Goal: Task Accomplishment & Management: Manage account settings

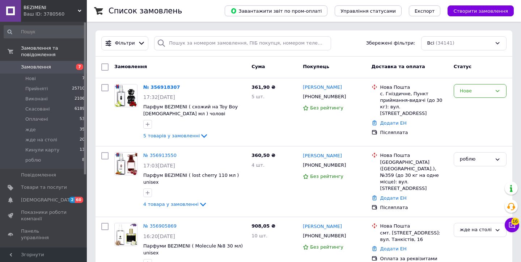
click at [62, 17] on div "Ваш ID: 3780560" at bounding box center [55, 14] width 63 height 7
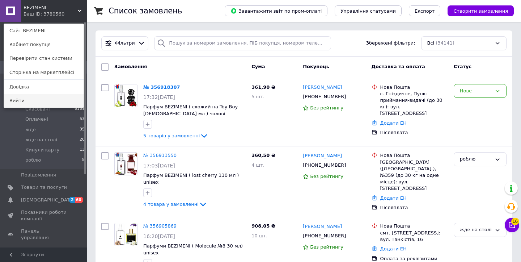
click at [60, 99] on link "Вийти" at bounding box center [44, 101] width 80 height 14
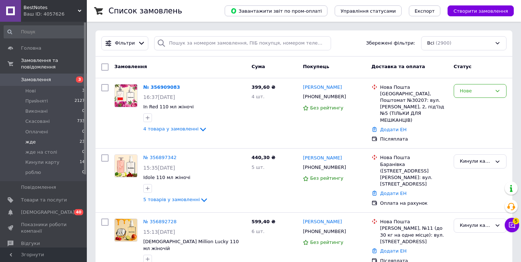
click at [76, 140] on li "жде 23" at bounding box center [44, 142] width 89 height 10
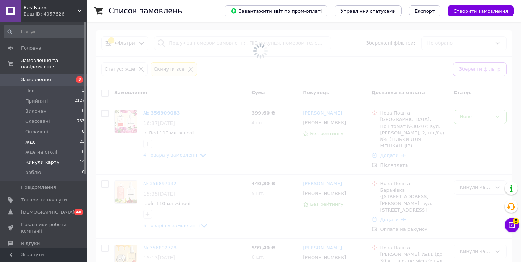
click at [76, 157] on li "Кинули карту 14" at bounding box center [44, 162] width 89 height 10
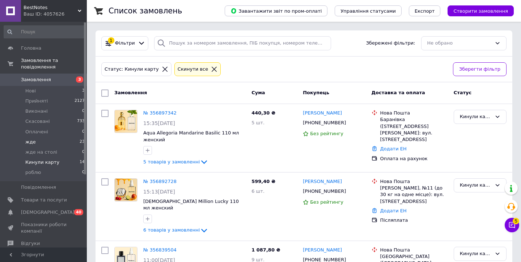
click at [65, 141] on li "жде 23" at bounding box center [44, 142] width 89 height 10
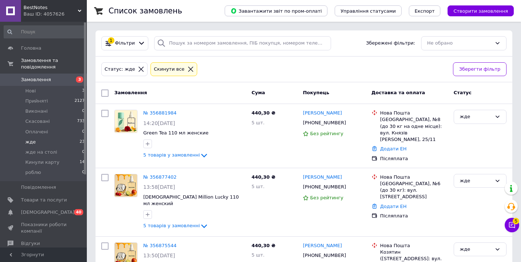
click at [105, 94] on input "checkbox" at bounding box center [104, 92] width 7 height 7
checkbox input "true"
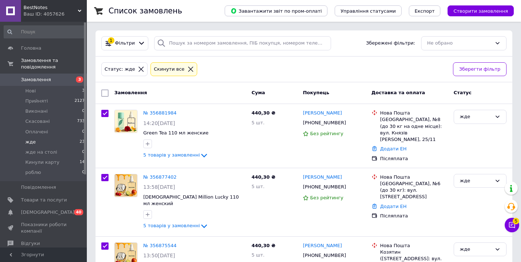
checkbox input "true"
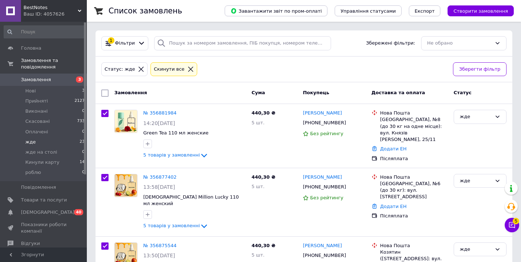
checkbox input "true"
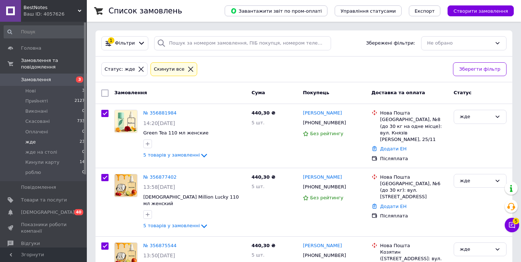
checkbox input "true"
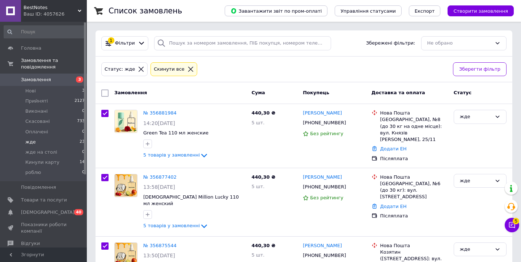
checkbox input "true"
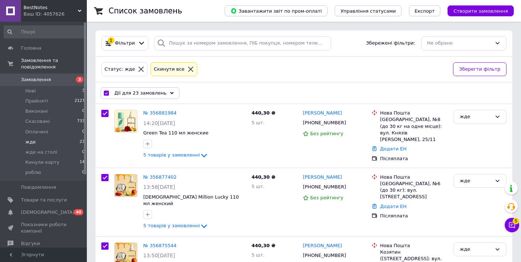
click at [105, 94] on input "checkbox" at bounding box center [106, 93] width 5 height 5
checkbox input "false"
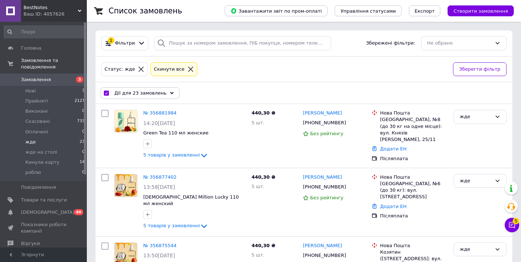
checkbox input "false"
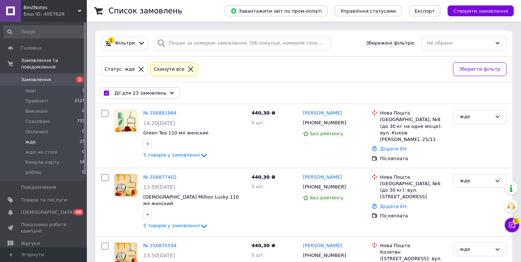
checkbox input "false"
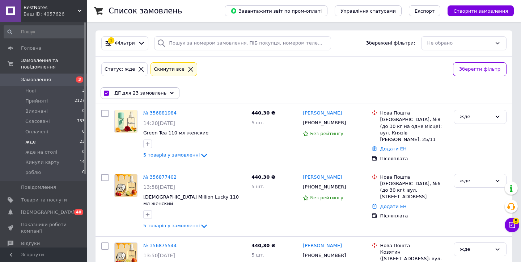
checkbox input "false"
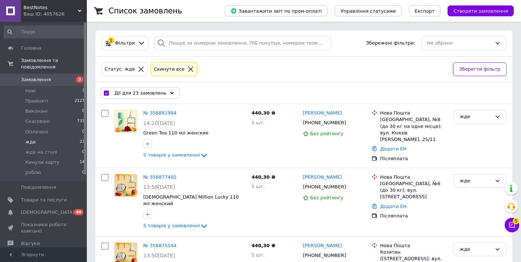
checkbox input "false"
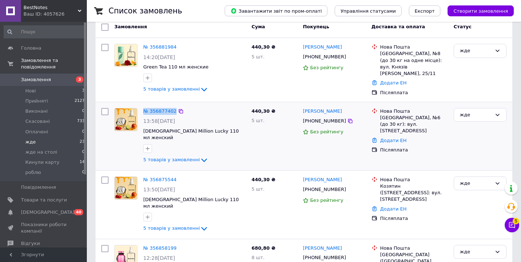
scroll to position [58, 0]
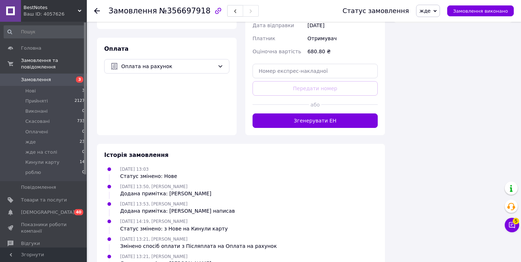
scroll to position [478, 0]
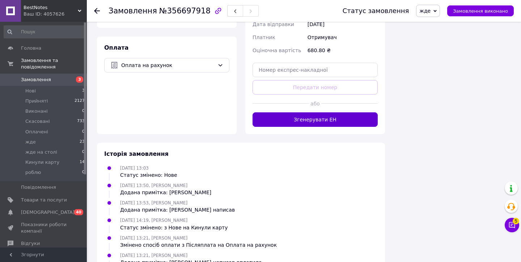
click at [292, 112] on button "Згенерувати ЕН" at bounding box center [315, 119] width 125 height 14
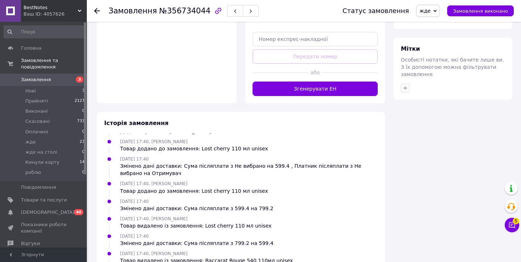
scroll to position [426, 0]
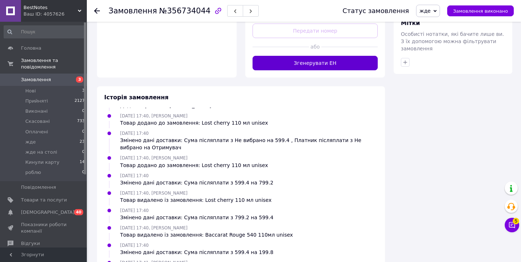
click at [268, 56] on button "Згенерувати ЕН" at bounding box center [315, 63] width 125 height 14
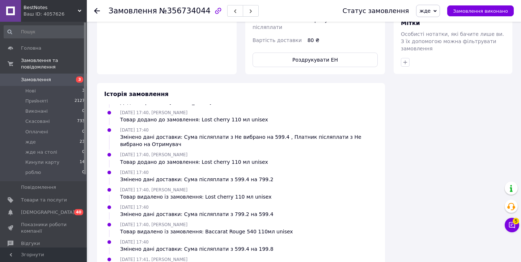
scroll to position [65, 0]
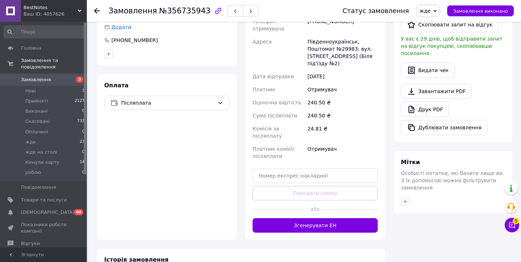
scroll to position [381, 0]
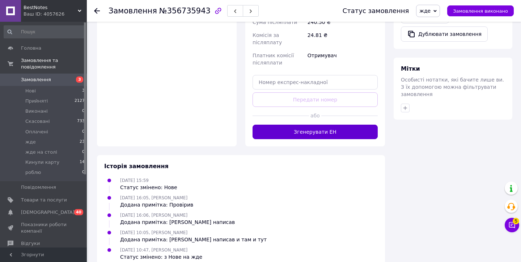
click at [281, 125] on button "Згенерувати ЕН" at bounding box center [315, 132] width 125 height 14
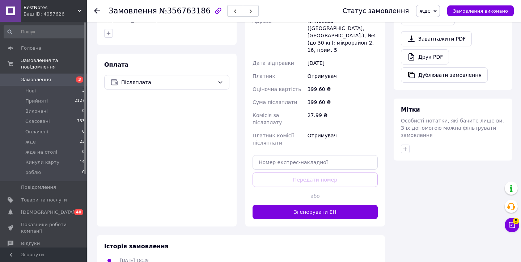
scroll to position [394, 0]
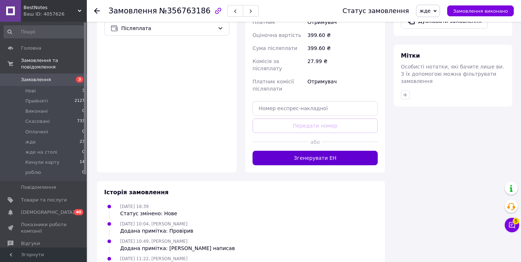
click at [269, 151] on button "Згенерувати ЕН" at bounding box center [315, 158] width 125 height 14
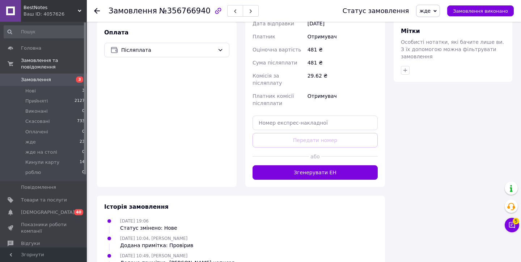
scroll to position [433, 0]
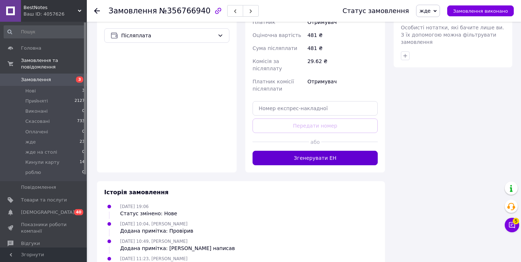
click at [268, 151] on button "Згенерувати ЕН" at bounding box center [315, 158] width 125 height 14
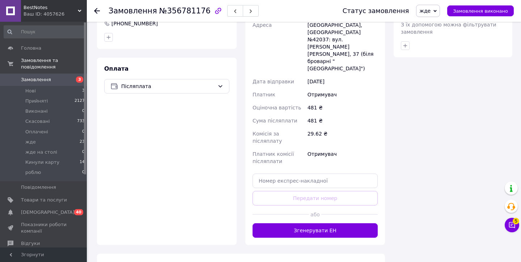
scroll to position [499, 0]
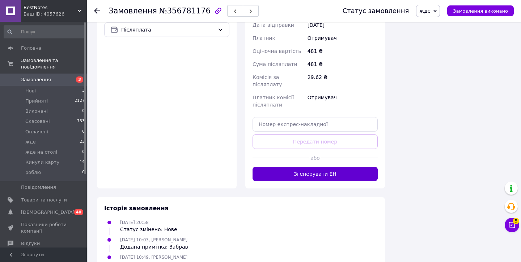
click at [278, 167] on button "Згенерувати ЕН" at bounding box center [315, 174] width 125 height 14
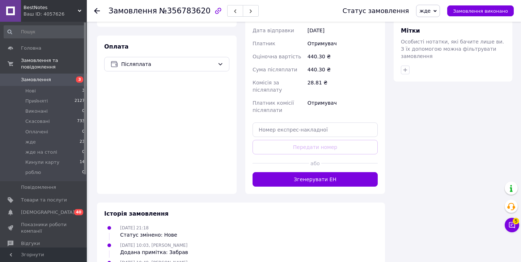
scroll to position [447, 0]
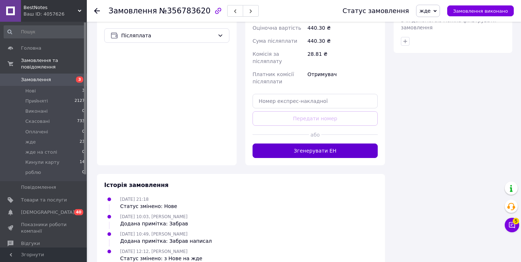
click at [290, 143] on button "Згенерувати ЕН" at bounding box center [315, 150] width 125 height 14
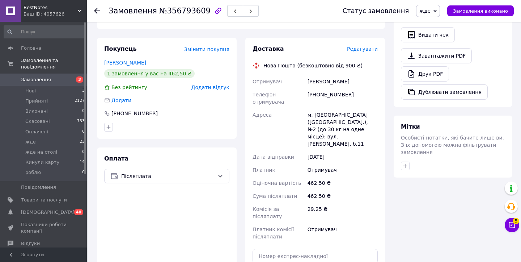
scroll to position [456, 0]
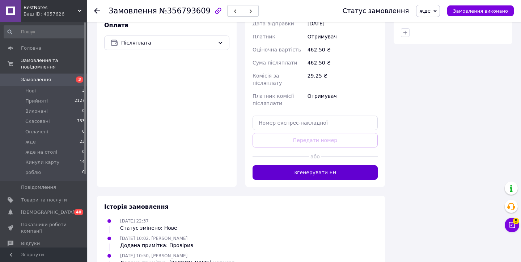
click at [291, 165] on button "Згенерувати ЕН" at bounding box center [315, 172] width 125 height 14
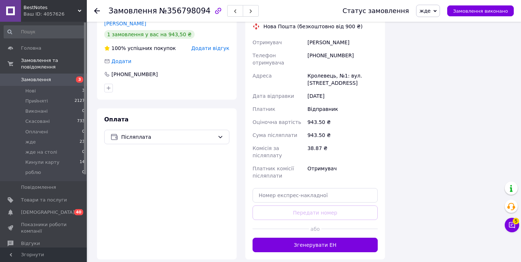
scroll to position [646, 0]
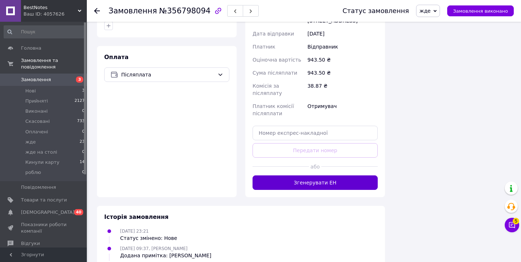
click at [300, 175] on button "Згенерувати ЕН" at bounding box center [315, 182] width 125 height 14
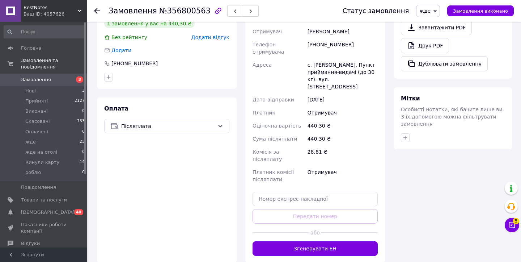
scroll to position [413, 0]
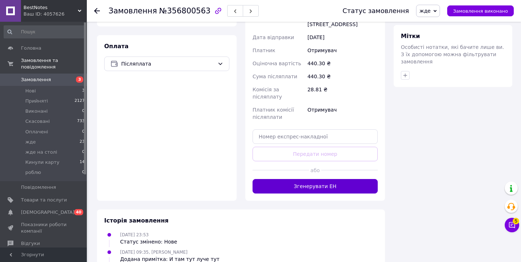
click at [283, 179] on button "Згенерувати ЕН" at bounding box center [315, 186] width 125 height 14
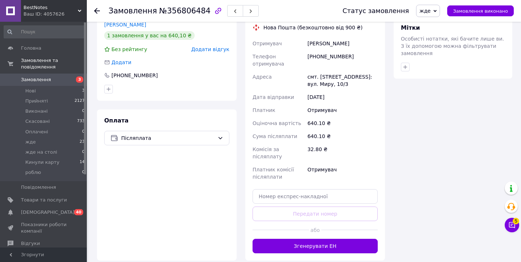
scroll to position [445, 0]
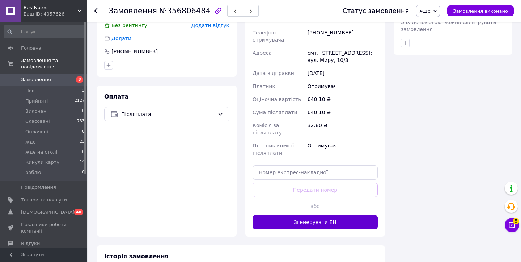
click at [289, 215] on button "Згенерувати ЕН" at bounding box center [315, 222] width 125 height 14
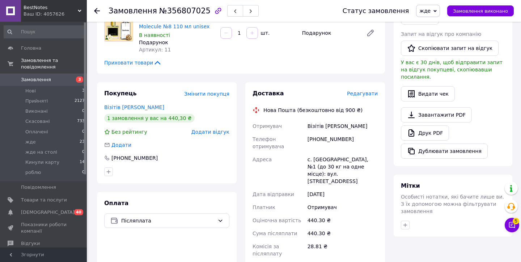
scroll to position [449, 0]
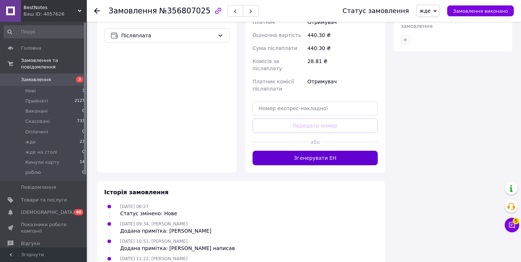
click at [260, 151] on button "Згенерувати ЕН" at bounding box center [315, 158] width 125 height 14
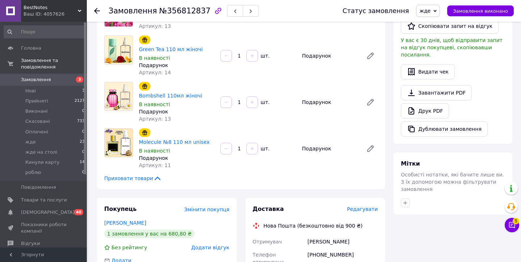
scroll to position [469, 0]
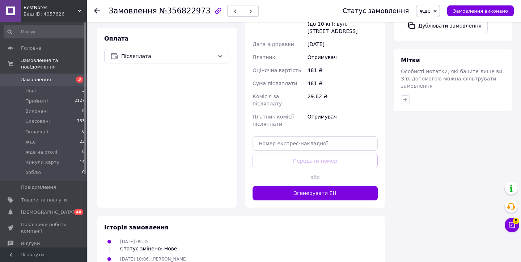
scroll to position [451, 0]
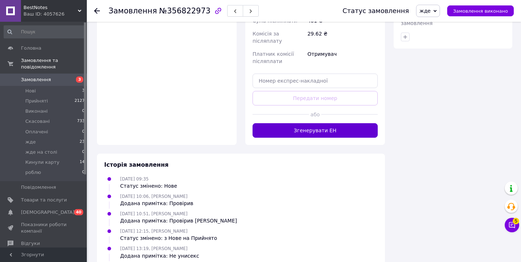
click at [254, 123] on button "Згенерувати ЕН" at bounding box center [315, 130] width 125 height 14
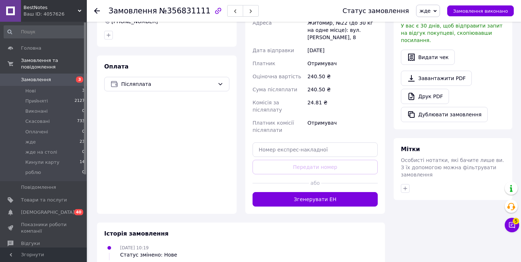
scroll to position [349, 0]
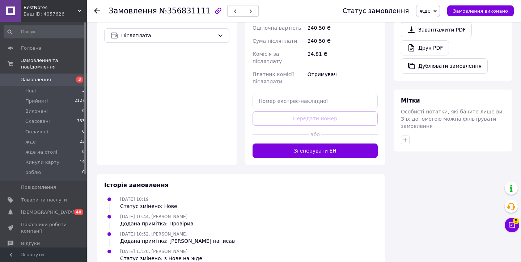
click at [297, 143] on div "Доставка Редагувати Нова Пошта (безкоштовно від 900 ₴) Отримувач Матвієнко Марг…" at bounding box center [315, 31] width 140 height 268
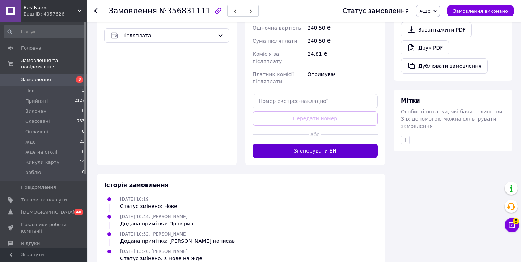
click at [297, 143] on button "Згенерувати ЕН" at bounding box center [315, 150] width 125 height 14
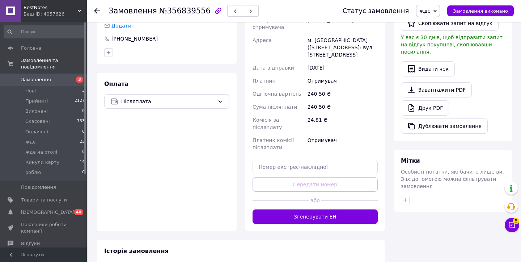
scroll to position [381, 0]
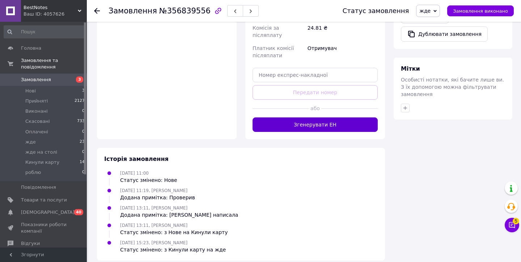
click at [273, 119] on button "Згенерувати ЕН" at bounding box center [315, 124] width 125 height 14
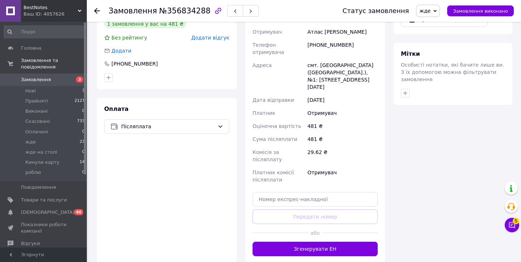
scroll to position [442, 0]
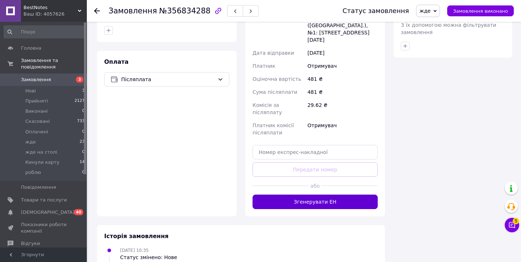
click at [289, 194] on button "Згенерувати ЕН" at bounding box center [315, 201] width 125 height 14
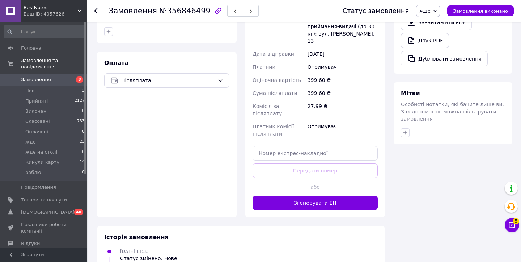
scroll to position [402, 0]
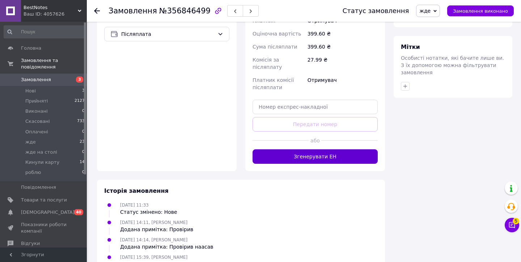
click at [281, 149] on button "Згенерувати ЕН" at bounding box center [315, 156] width 125 height 14
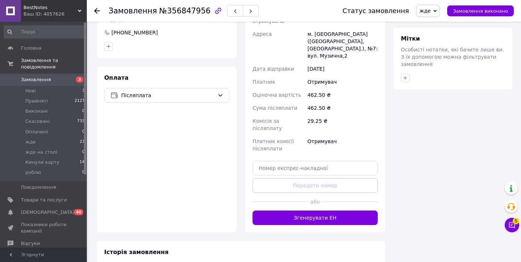
scroll to position [454, 0]
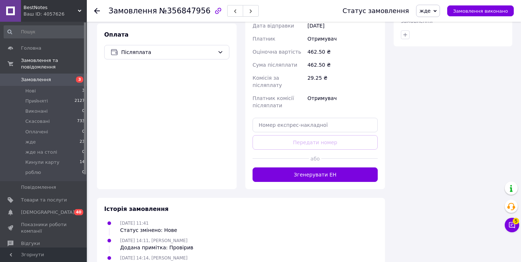
click at [272, 147] on div "Доставка Редагувати Нова Пошта (безкоштовно від 900 ₴) Отримувач Клименко Верон…" at bounding box center [315, 51] width 140 height 275
click at [272, 167] on button "Згенерувати ЕН" at bounding box center [315, 174] width 125 height 14
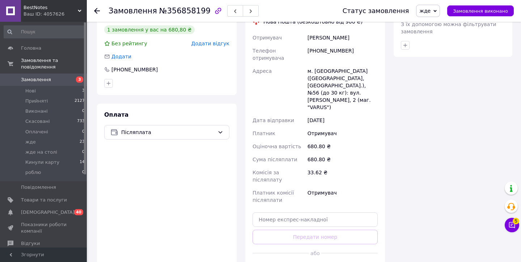
scroll to position [461, 0]
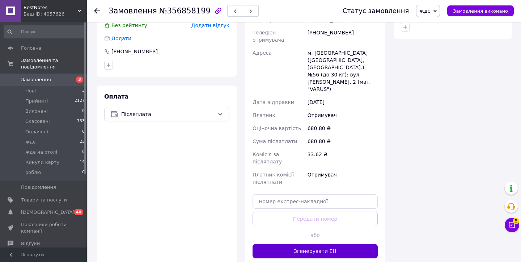
click at [309, 244] on button "Згенерувати ЕН" at bounding box center [315, 251] width 125 height 14
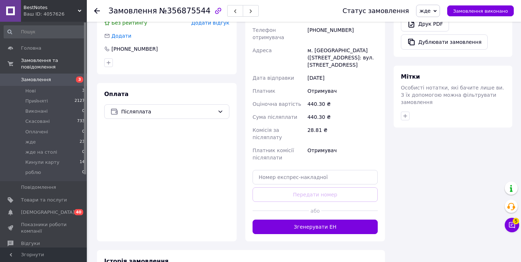
scroll to position [399, 0]
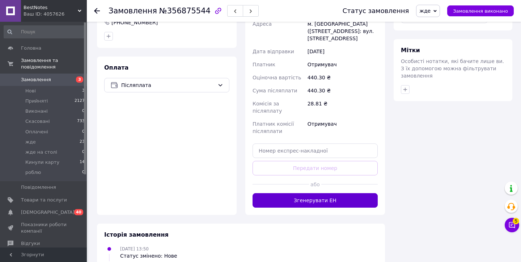
click at [272, 193] on button "Згенерувати ЕН" at bounding box center [315, 200] width 125 height 14
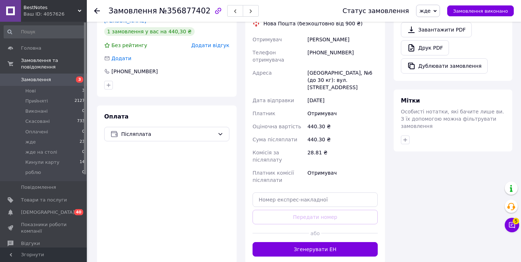
scroll to position [356, 0]
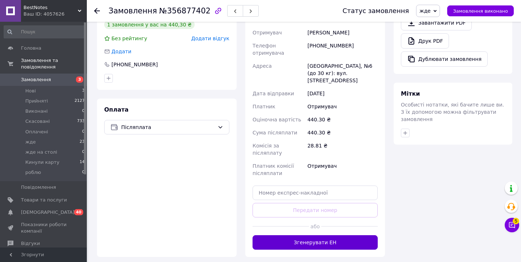
click at [300, 235] on button "Згенерувати ЕН" at bounding box center [315, 242] width 125 height 14
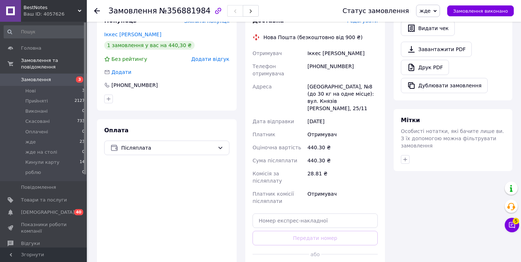
scroll to position [365, 0]
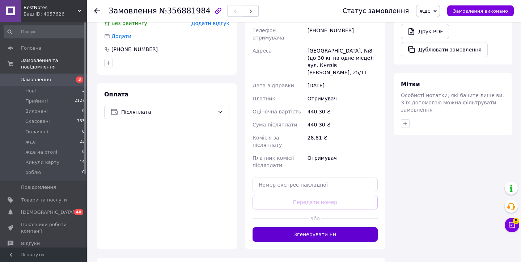
click at [285, 227] on button "Згенерувати ЕН" at bounding box center [315, 234] width 125 height 14
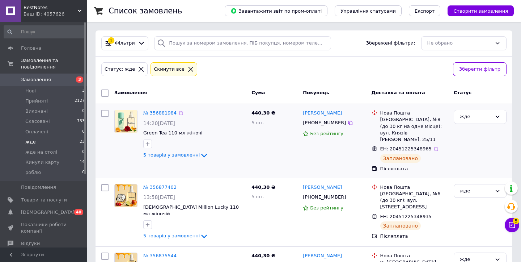
scroll to position [40, 0]
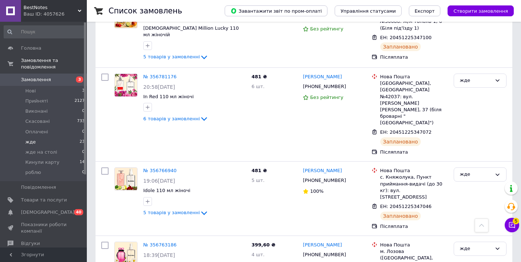
scroll to position [1459, 0]
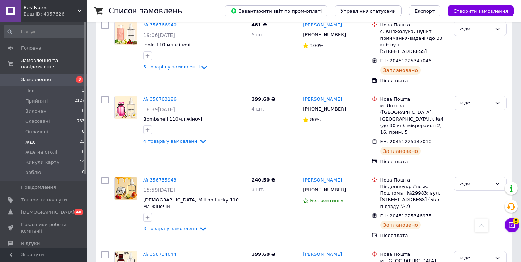
scroll to position [1459, 0]
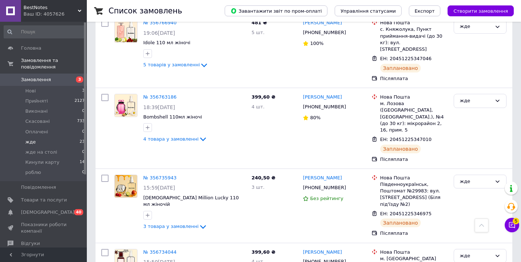
scroll to position [1459, 0]
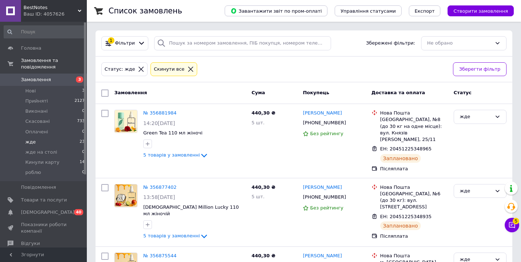
click at [53, 9] on span "BestNotes" at bounding box center [51, 7] width 54 height 7
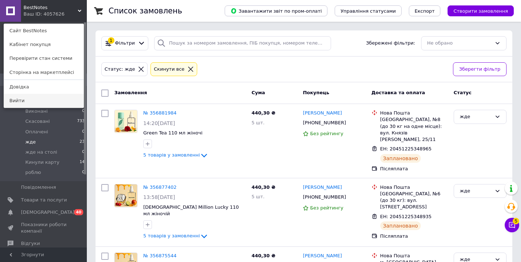
click at [49, 99] on link "Вийти" at bounding box center [44, 101] width 80 height 14
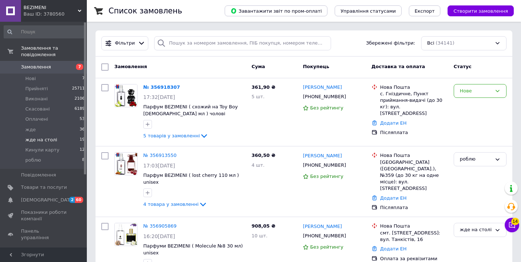
click at [55, 143] on li "жде на столі 19" at bounding box center [44, 140] width 89 height 10
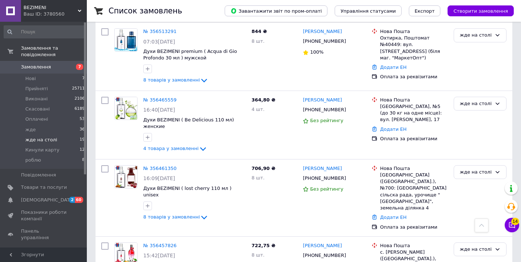
scroll to position [1111, 0]
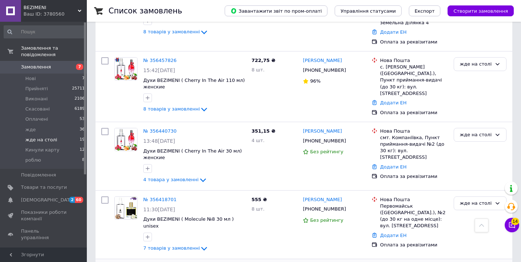
checkbox input "true"
click at [103, 196] on input "checkbox" at bounding box center [104, 199] width 7 height 7
checkbox input "true"
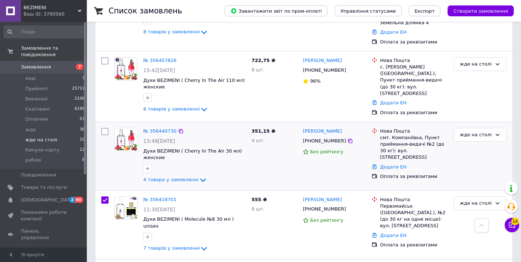
click at [105, 128] on input "checkbox" at bounding box center [104, 131] width 7 height 7
checkbox input "true"
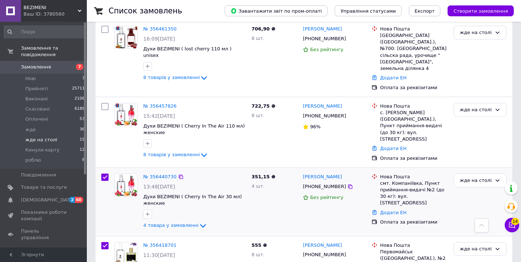
scroll to position [1034, 0]
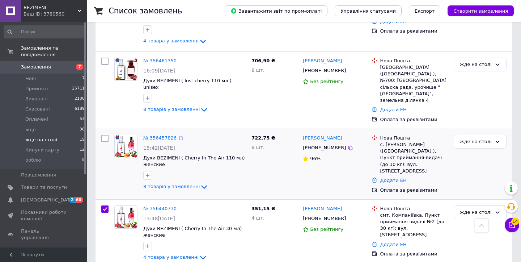
click at [106, 135] on input "checkbox" at bounding box center [104, 138] width 7 height 7
checkbox input "true"
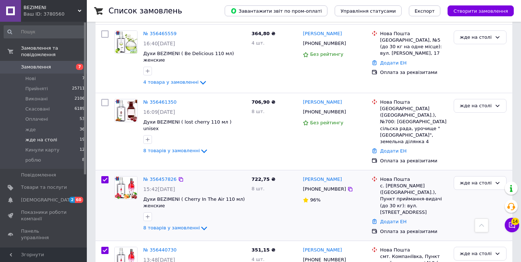
scroll to position [992, 0]
click at [105, 99] on input "checkbox" at bounding box center [104, 102] width 7 height 7
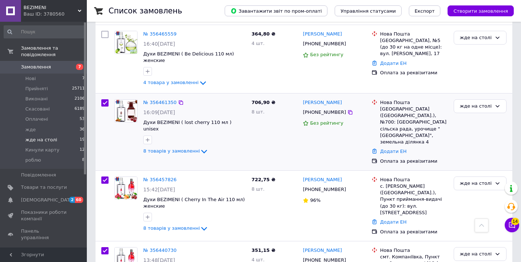
checkbox input "true"
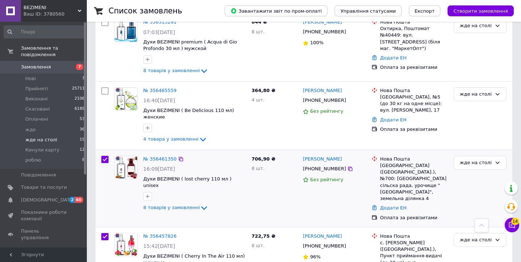
scroll to position [925, 0]
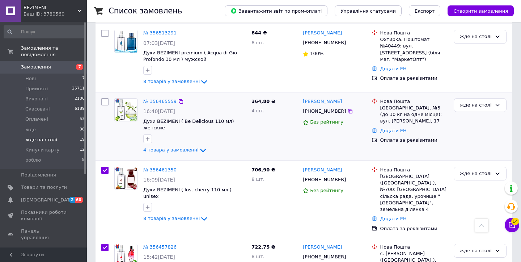
click at [105, 98] on input "checkbox" at bounding box center [104, 101] width 7 height 7
checkbox input "true"
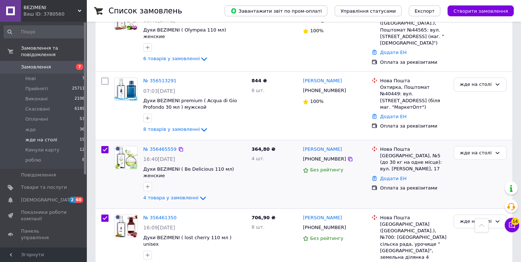
scroll to position [863, 0]
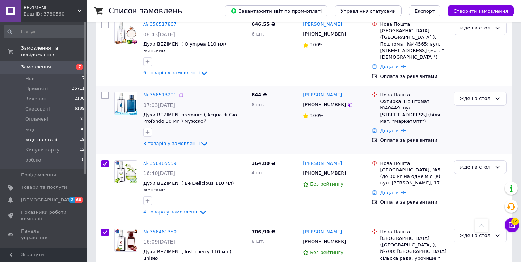
click at [107, 92] on input "checkbox" at bounding box center [104, 95] width 7 height 7
checkbox input "true"
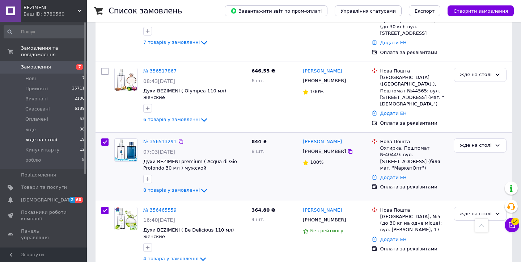
scroll to position [759, 0]
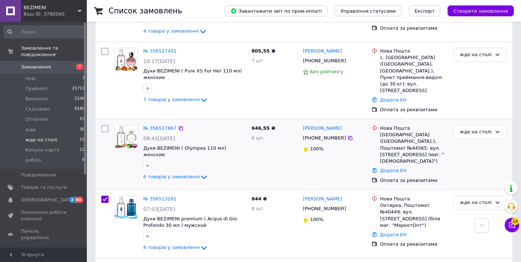
click at [105, 125] on input "checkbox" at bounding box center [104, 128] width 7 height 7
checkbox input "true"
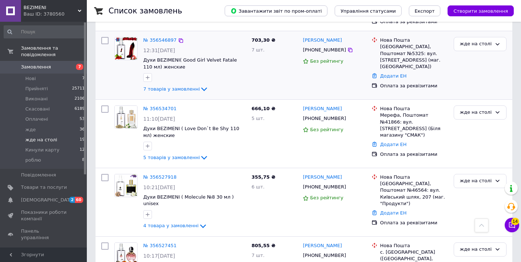
scroll to position [723, 0]
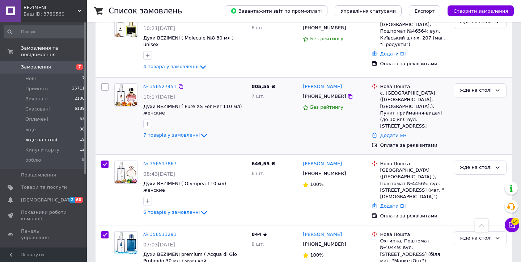
click at [105, 83] on input "checkbox" at bounding box center [104, 86] width 7 height 7
checkbox input "true"
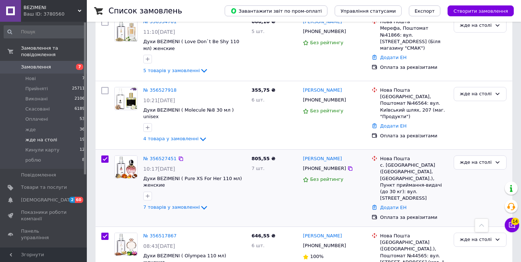
scroll to position [622, 0]
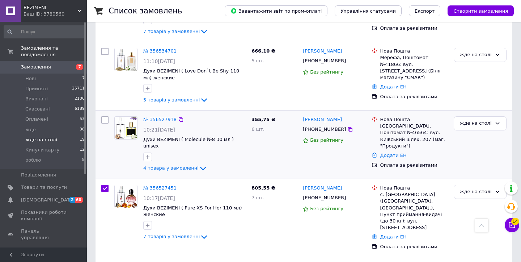
click at [107, 116] on input "checkbox" at bounding box center [104, 119] width 7 height 7
checkbox input "true"
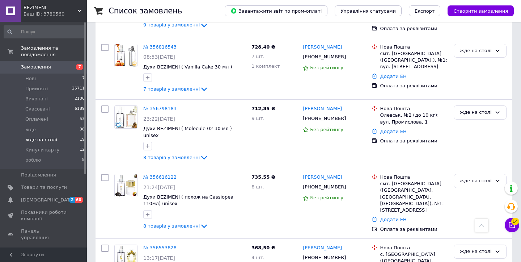
scroll to position [273, 0]
click at [68, 160] on li "роблю 8" at bounding box center [44, 162] width 89 height 14
checkbox input "false"
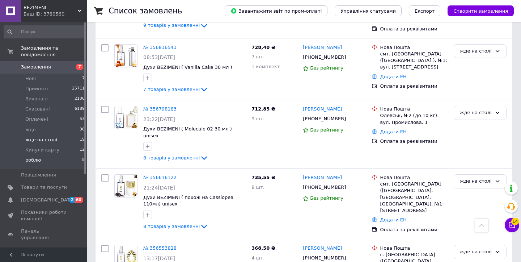
checkbox input "false"
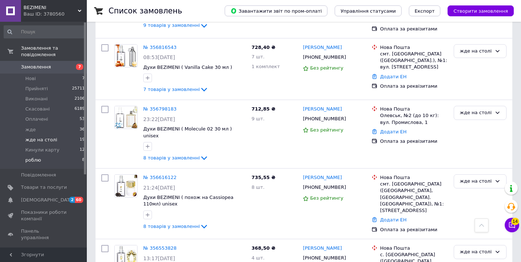
checkbox input "false"
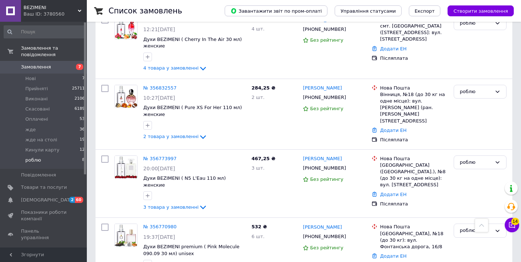
scroll to position [379, 0]
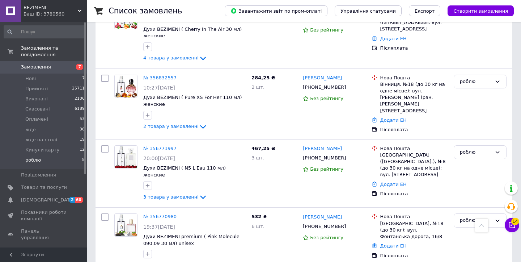
click at [62, 161] on li "роблю 8" at bounding box center [44, 162] width 89 height 14
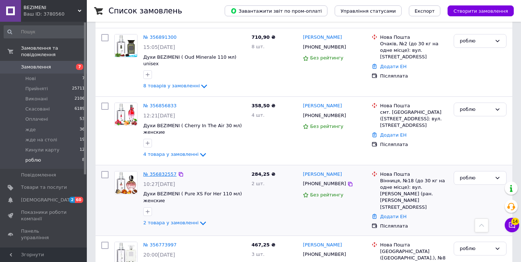
scroll to position [276, 0]
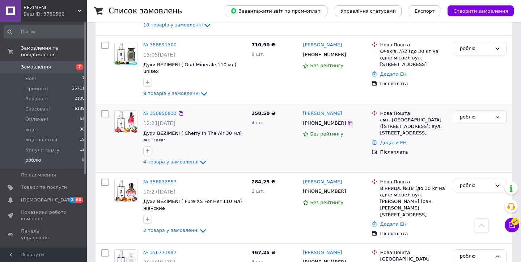
click at [104, 110] on input "checkbox" at bounding box center [104, 113] width 7 height 7
checkbox input "true"
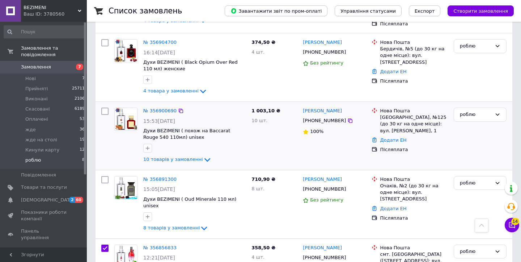
scroll to position [133, 0]
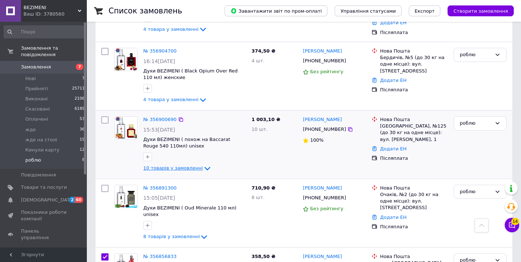
click at [170, 165] on span "10 товарів у замовленні" at bounding box center [173, 167] width 60 height 5
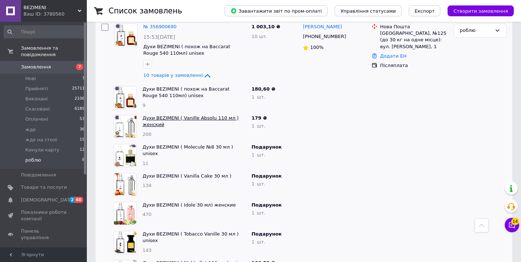
scroll to position [151, 0]
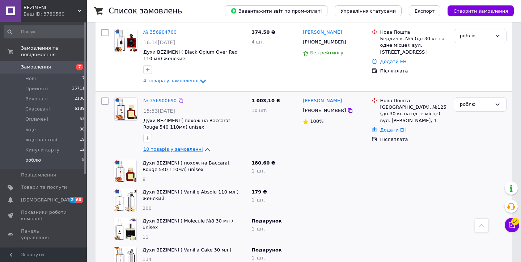
click at [178, 147] on span "10 товарів у замовленні" at bounding box center [173, 149] width 60 height 5
checkbox input "true"
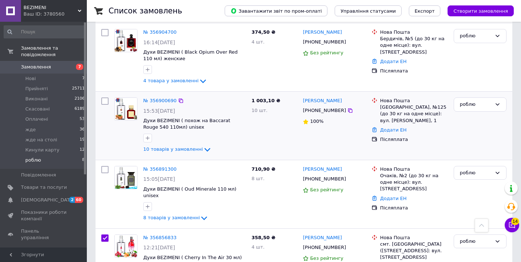
click at [105, 97] on input "checkbox" at bounding box center [104, 100] width 7 height 7
checkbox input "true"
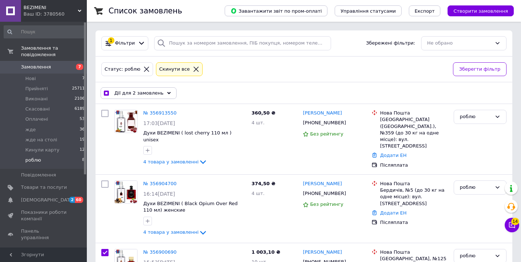
click at [131, 92] on span "Дії для 2 замовлень" at bounding box center [138, 93] width 49 height 7
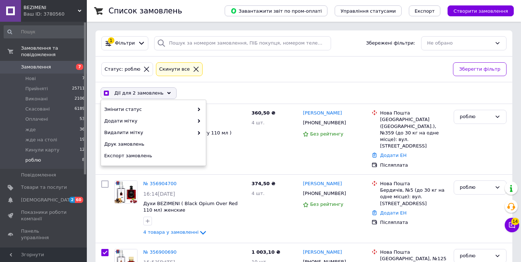
checkbox input "true"
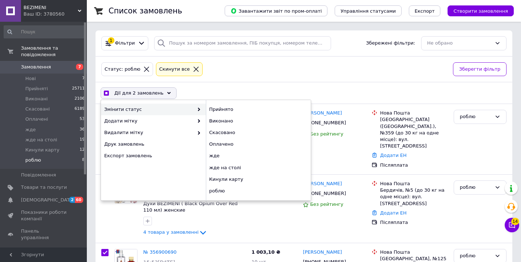
click at [105, 92] on input "checkbox" at bounding box center [106, 93] width 5 height 5
checkbox input "false"
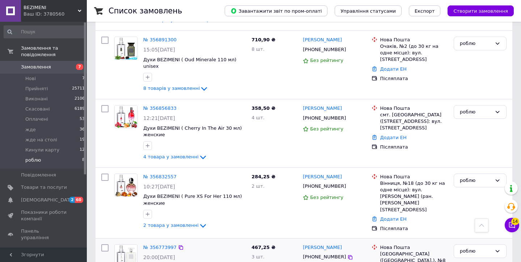
scroll to position [280, 0]
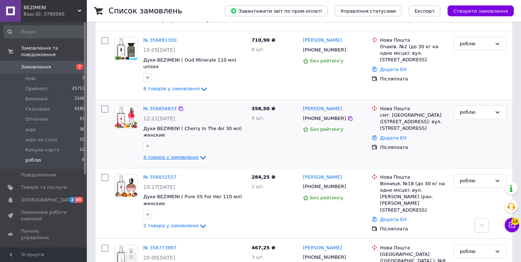
click at [153, 154] on span "4 товара у замовленні" at bounding box center [170, 156] width 55 height 5
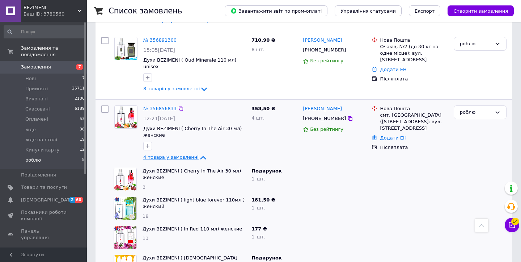
click at [153, 154] on span "4 товара у замовленні" at bounding box center [170, 156] width 55 height 5
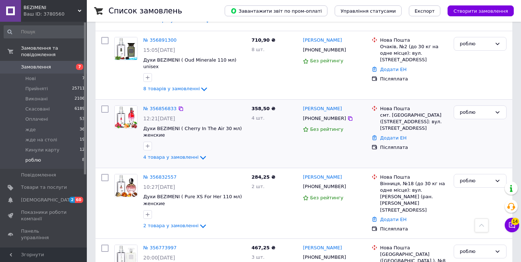
click at [108, 105] on input "checkbox" at bounding box center [104, 108] width 7 height 7
checkbox input "true"
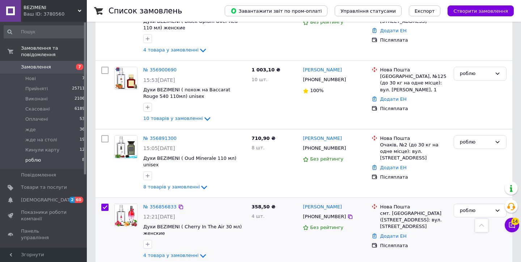
scroll to position [176, 0]
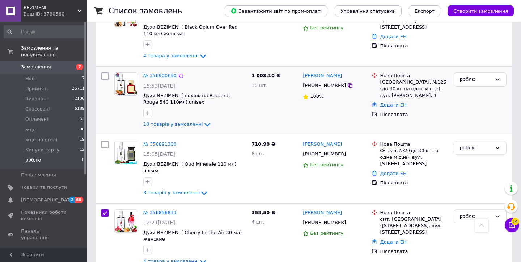
click at [107, 72] on input "checkbox" at bounding box center [104, 75] width 7 height 7
checkbox input "true"
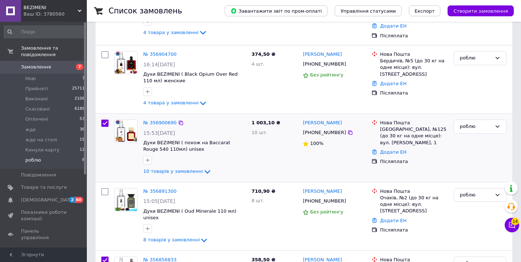
scroll to position [108, 0]
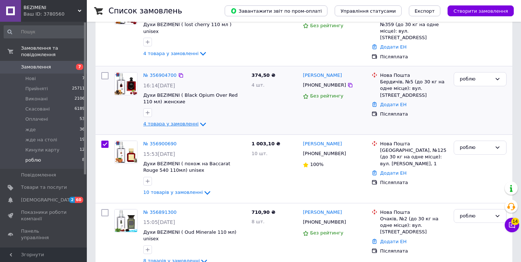
click at [157, 121] on span "4 товара у замовленні" at bounding box center [170, 123] width 55 height 5
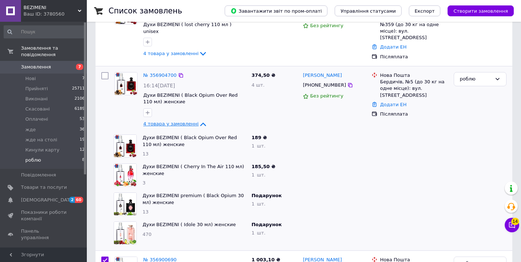
click at [157, 121] on span "4 товара у замовленні" at bounding box center [170, 123] width 55 height 5
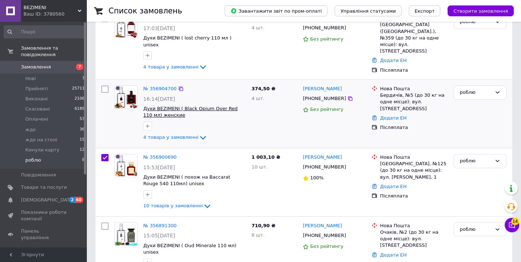
scroll to position [100, 0]
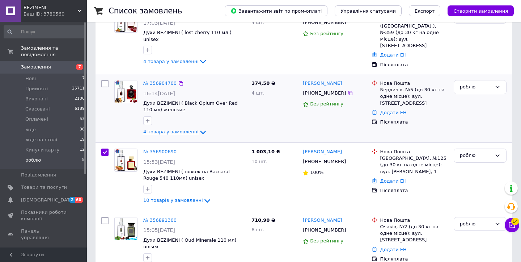
click at [163, 129] on span "4 товара у замовленні" at bounding box center [170, 131] width 55 height 5
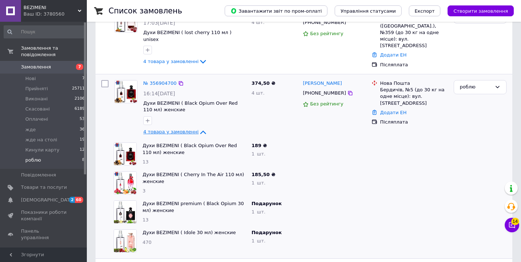
click at [163, 129] on span "4 товара у замовленні" at bounding box center [170, 131] width 55 height 5
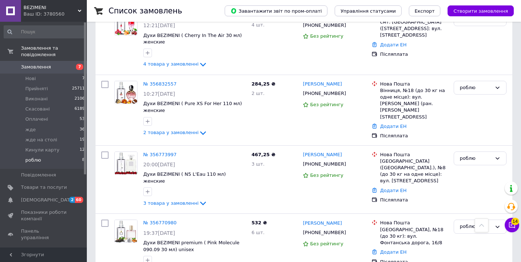
scroll to position [379, 0]
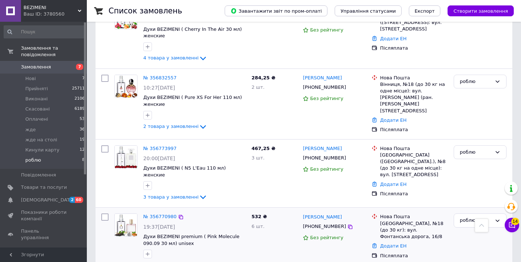
click at [178, 261] on span "6 товарів у замовленні" at bounding box center [171, 264] width 56 height 5
checkbox input "true"
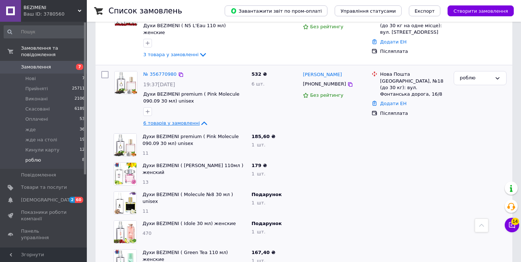
scroll to position [470, 0]
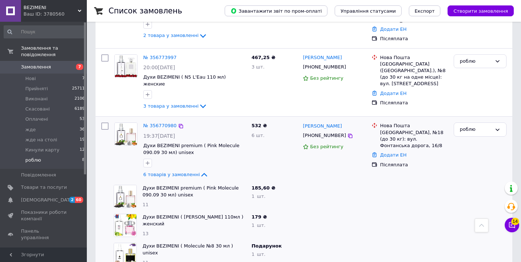
click at [104, 122] on input "checkbox" at bounding box center [104, 125] width 7 height 7
checkbox input "true"
click at [106, 122] on input "checkbox" at bounding box center [104, 125] width 7 height 7
checkbox input "false"
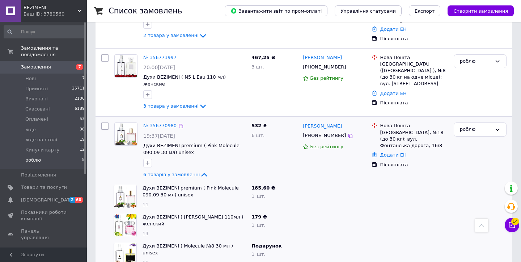
checkbox input "true"
click at [106, 54] on input "checkbox" at bounding box center [104, 57] width 7 height 7
checkbox input "true"
click at [167, 103] on span "3 товара у замовленні" at bounding box center [170, 105] width 55 height 5
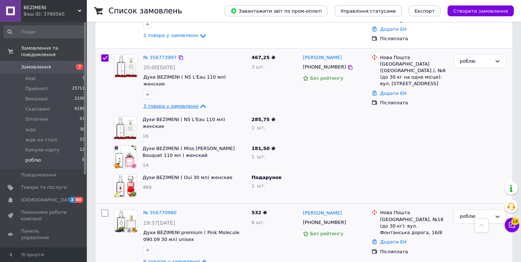
click at [167, 103] on span "3 товара у замовленні" at bounding box center [170, 105] width 55 height 5
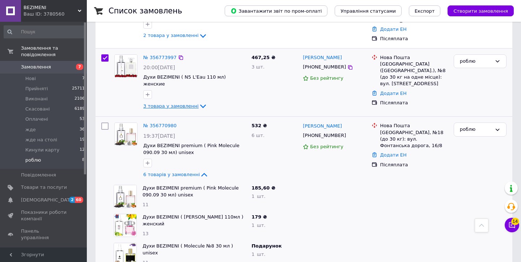
scroll to position [0, 0]
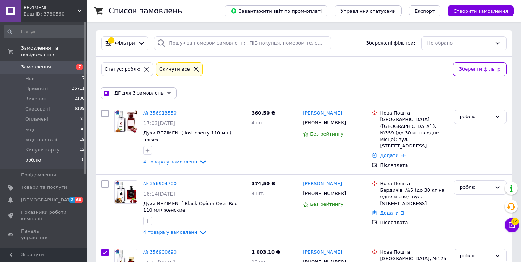
click at [154, 99] on div "Дії для 3 замовлень Вибрати все 8 замовлень Вибрані всі 8 замовлень Скасувати в…" at bounding box center [304, 93] width 414 height 19
click at [154, 90] on span "Дії для 3 замовлень" at bounding box center [138, 93] width 49 height 7
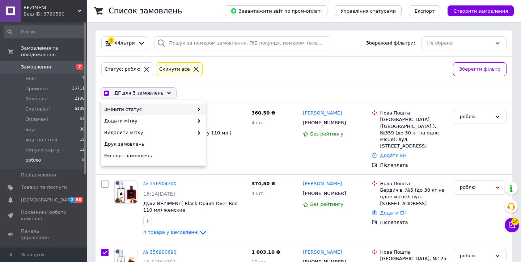
click at [156, 111] on span "Змінити статус" at bounding box center [148, 109] width 89 height 7
click at [171, 111] on span "Змінити статус" at bounding box center [148, 109] width 89 height 7
checkbox input "true"
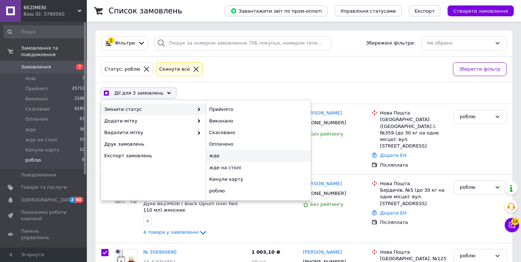
click at [220, 158] on div "жде" at bounding box center [258, 156] width 105 height 12
checkbox input "false"
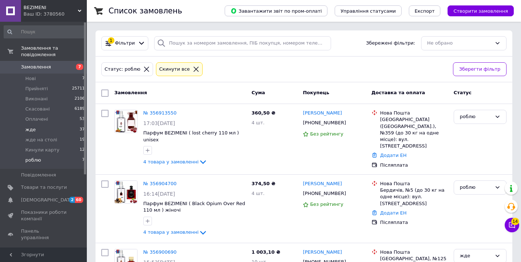
click at [60, 130] on li "жде 37" at bounding box center [44, 130] width 89 height 10
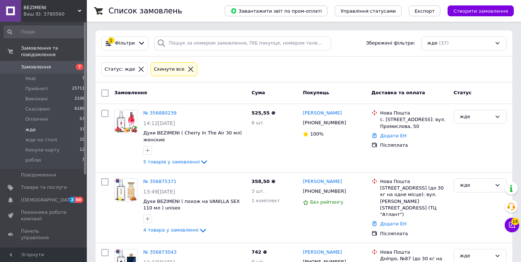
click at [107, 96] on input "checkbox" at bounding box center [104, 92] width 7 height 7
checkbox input "true"
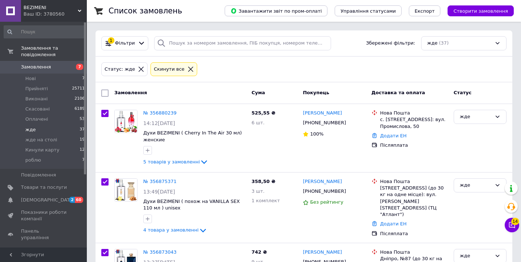
checkbox input "true"
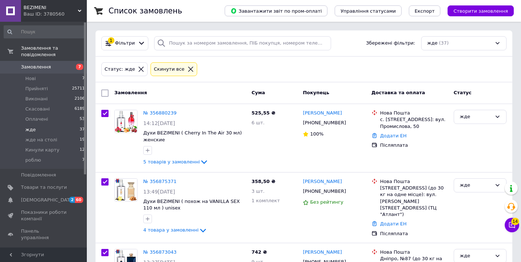
checkbox input "true"
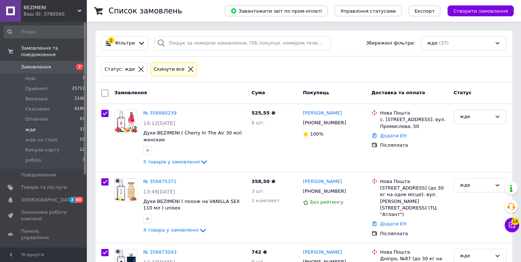
checkbox input "true"
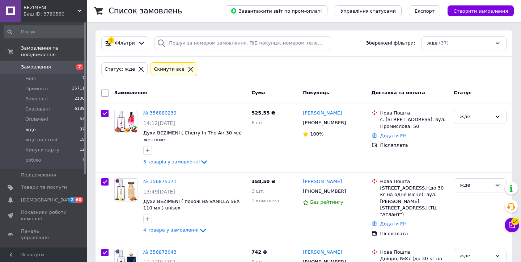
checkbox input "true"
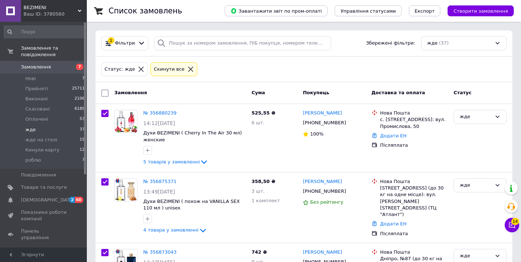
checkbox input "true"
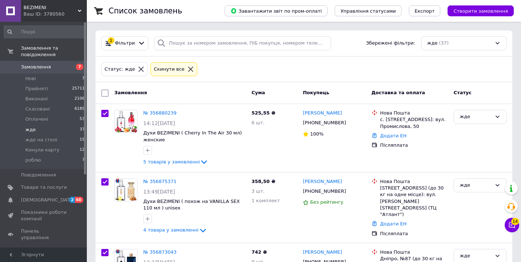
checkbox input "true"
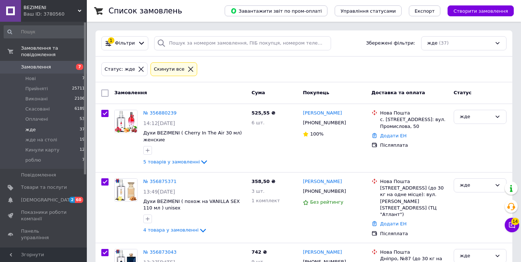
checkbox input "true"
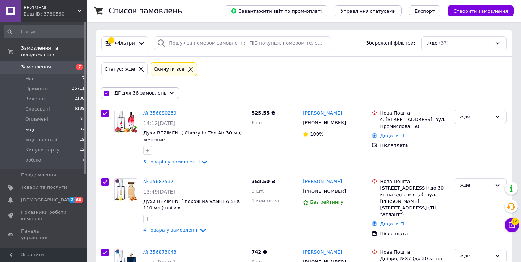
click at [107, 96] on div "Дії для 36 замовлень" at bounding box center [140, 93] width 79 height 12
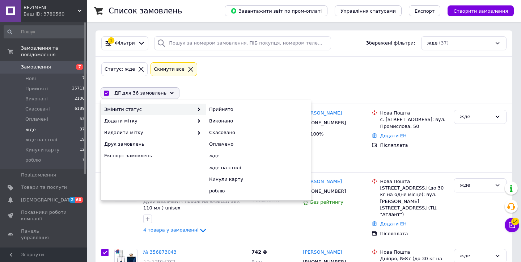
click at [107, 92] on input "checkbox" at bounding box center [106, 93] width 5 height 5
checkbox input "false"
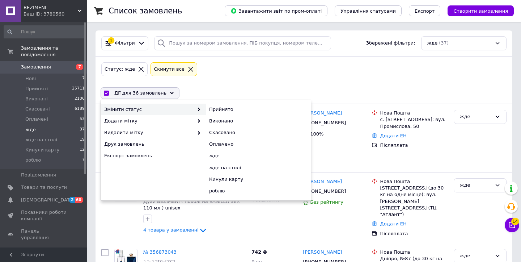
checkbox input "false"
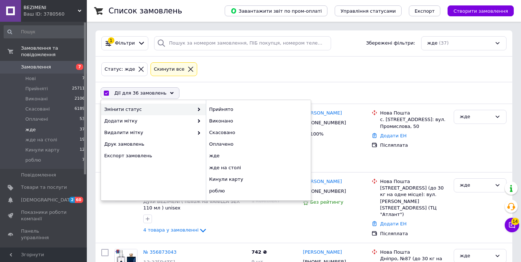
checkbox input "false"
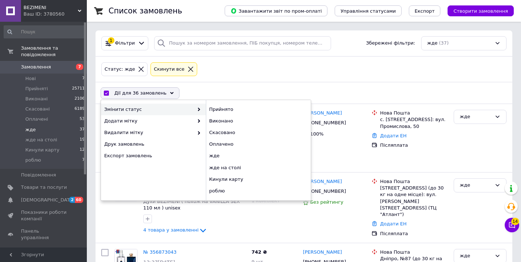
checkbox input "false"
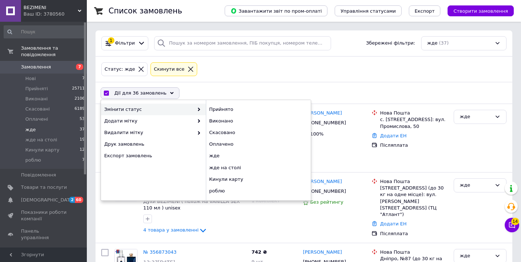
checkbox input "false"
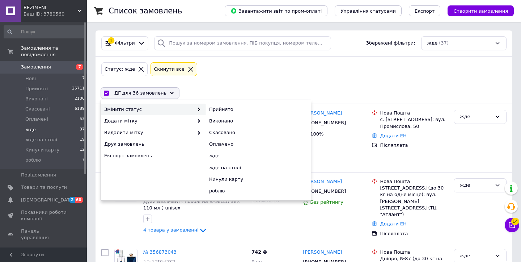
checkbox input "false"
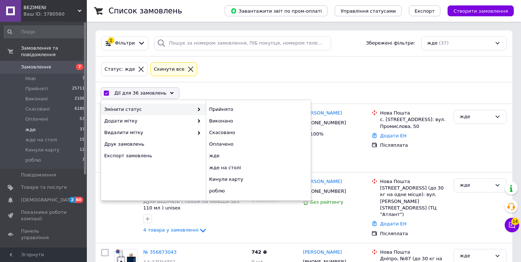
checkbox input "false"
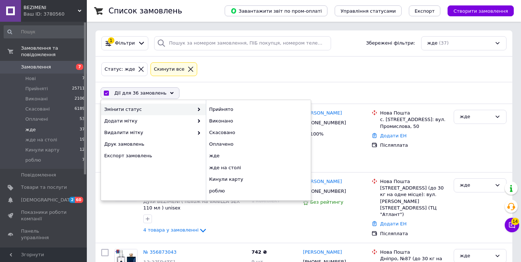
checkbox input "false"
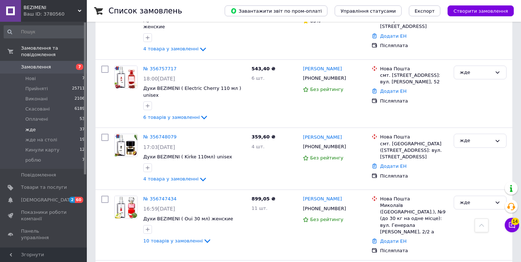
scroll to position [2480, 0]
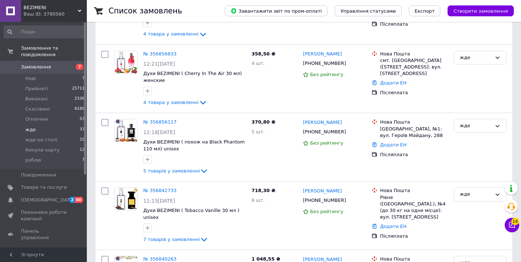
scroll to position [521, 0]
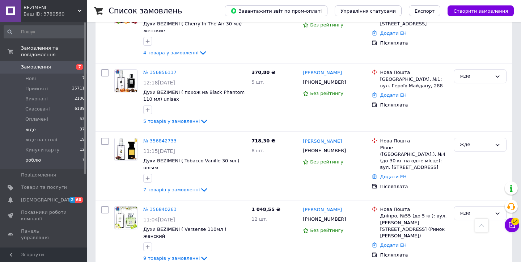
click at [65, 161] on li "роблю 7" at bounding box center [44, 162] width 89 height 14
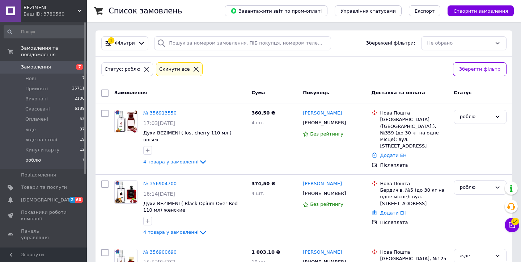
scroll to position [2, 0]
click at [58, 158] on li "роблю 5" at bounding box center [44, 162] width 89 height 14
click at [69, 138] on li "жде на столі 19" at bounding box center [44, 140] width 89 height 10
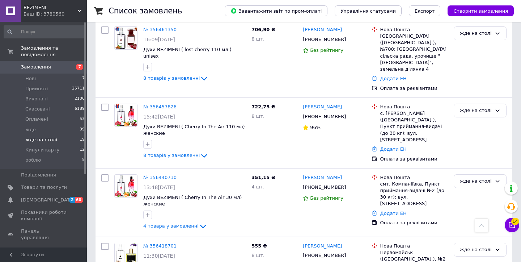
scroll to position [1111, 0]
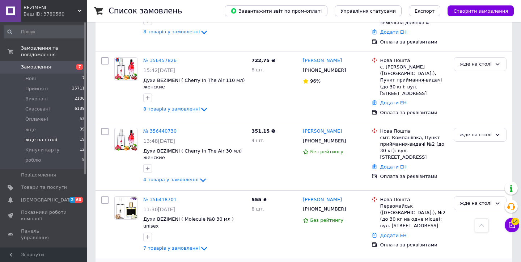
checkbox input "true"
click at [108, 196] on input "checkbox" at bounding box center [104, 199] width 7 height 7
checkbox input "true"
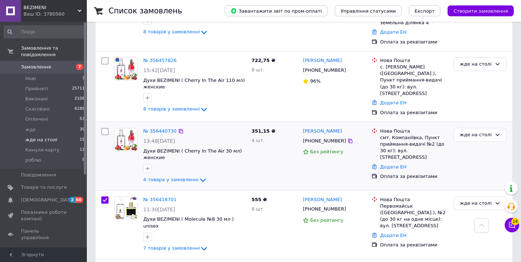
click at [108, 128] on input "checkbox" at bounding box center [104, 131] width 7 height 7
checkbox input "true"
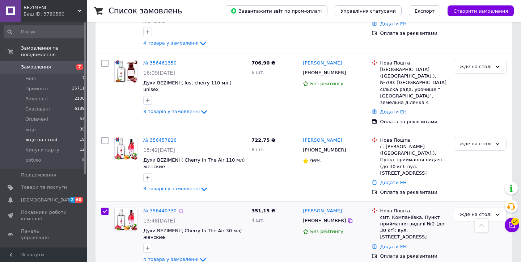
scroll to position [1000, 0]
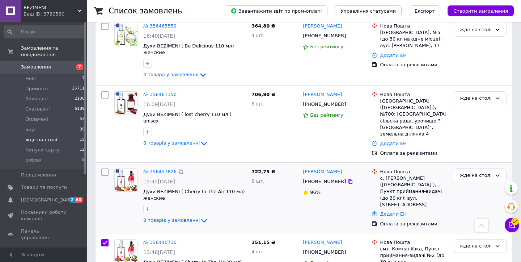
click at [105, 168] on input "checkbox" at bounding box center [104, 171] width 7 height 7
checkbox input "true"
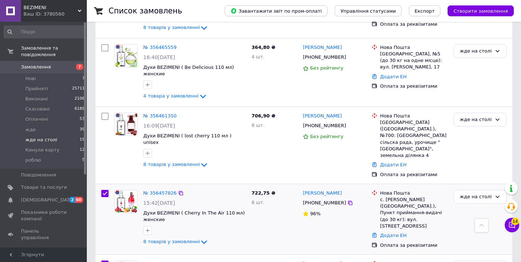
scroll to position [962, 0]
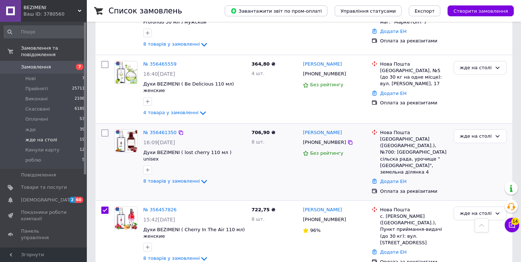
click at [105, 129] on input "checkbox" at bounding box center [104, 132] width 7 height 7
checkbox input "true"
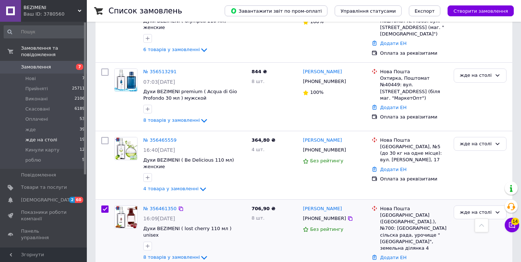
scroll to position [866, 0]
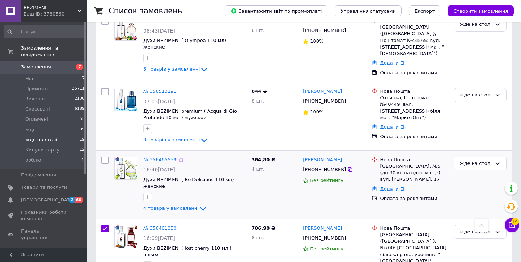
click at [104, 156] on input "checkbox" at bounding box center [104, 159] width 7 height 7
checkbox input "true"
click at [104, 88] on input "checkbox" at bounding box center [104, 91] width 7 height 7
checkbox input "true"
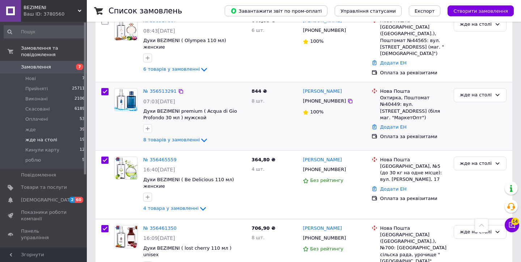
checkbox input "true"
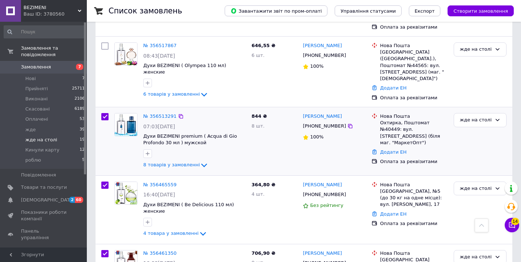
scroll to position [783, 0]
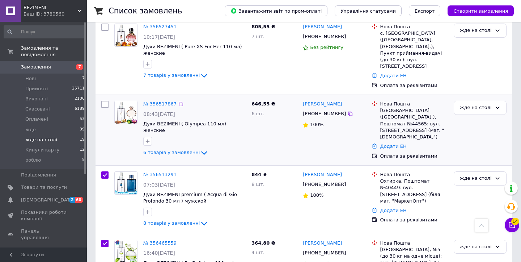
click at [104, 101] on input "checkbox" at bounding box center [104, 104] width 7 height 7
checkbox input "true"
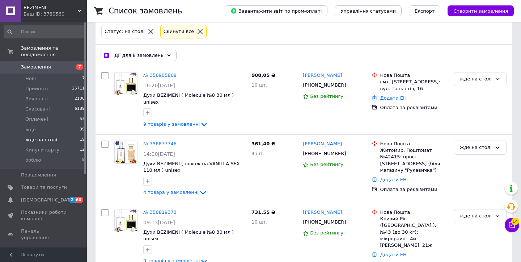
scroll to position [36, 0]
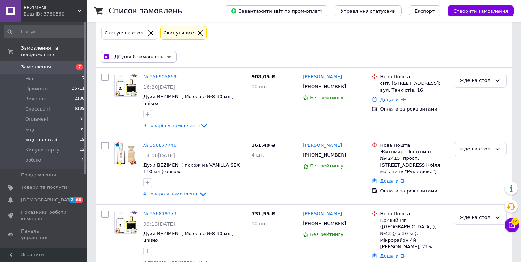
click at [119, 58] on span "Дії для 8 замовлень" at bounding box center [138, 57] width 49 height 7
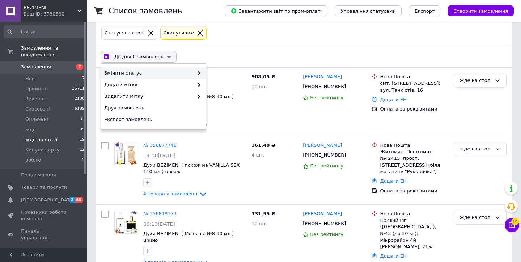
click at [129, 70] on span "Змінити статус" at bounding box center [148, 73] width 89 height 7
click at [169, 73] on span "Змінити статус" at bounding box center [148, 73] width 89 height 7
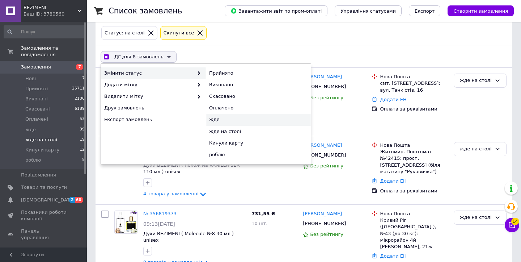
checkbox input "true"
click at [231, 118] on div "жде" at bounding box center [258, 120] width 105 height 12
checkbox input "false"
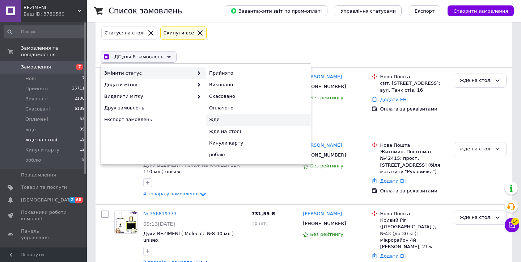
checkbox input "false"
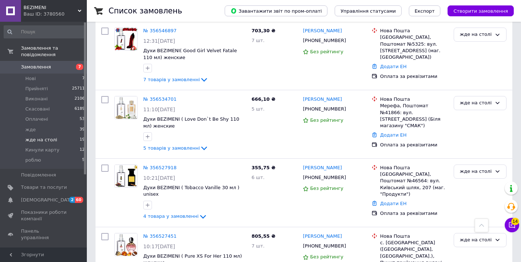
scroll to position [582, 0]
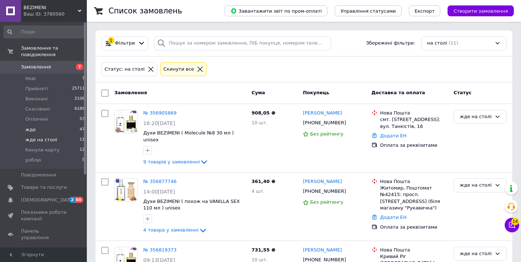
click at [63, 129] on li "жде 47" at bounding box center [44, 130] width 89 height 10
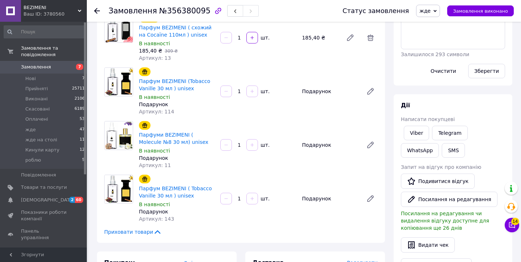
scroll to position [489, 0]
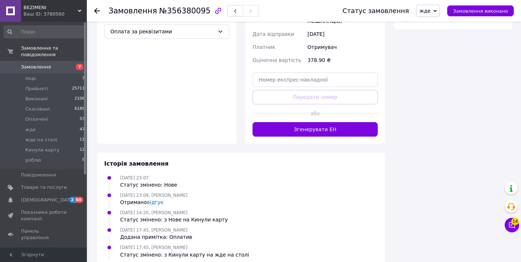
click at [264, 109] on div "Доставка Редагувати Нова Пошта (безкоштовно від 1000 ₴) Отримувач [PERSON_NAME]…" at bounding box center [315, 18] width 140 height 251
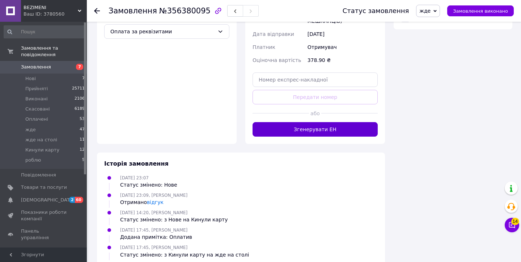
click at [264, 122] on button "Згенерувати ЕН" at bounding box center [315, 129] width 125 height 14
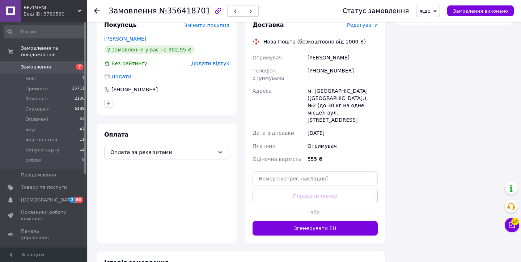
scroll to position [572, 0]
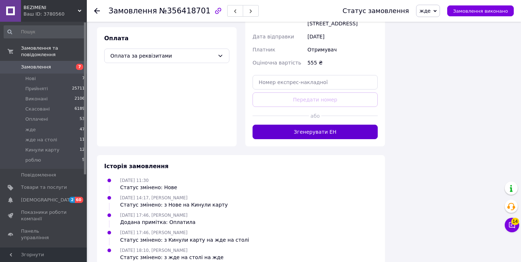
click at [299, 125] on button "Згенерувати ЕН" at bounding box center [315, 132] width 125 height 14
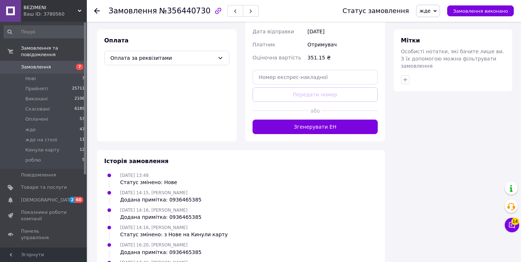
scroll to position [473, 0]
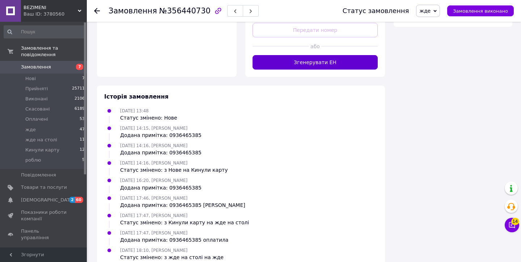
click at [291, 55] on button "Згенерувати ЕН" at bounding box center [315, 62] width 125 height 14
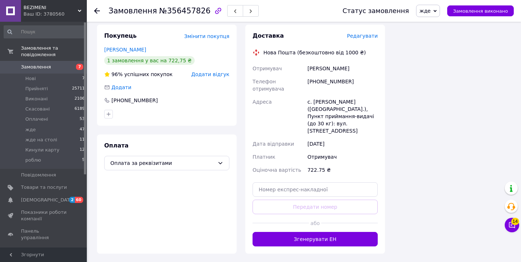
scroll to position [555, 0]
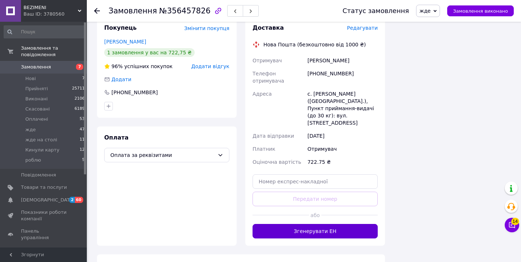
click at [296, 224] on button "Згенерувати ЕН" at bounding box center [315, 231] width 125 height 14
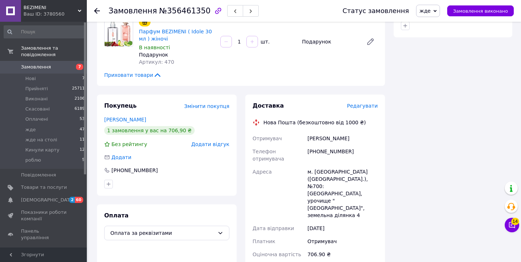
scroll to position [562, 0]
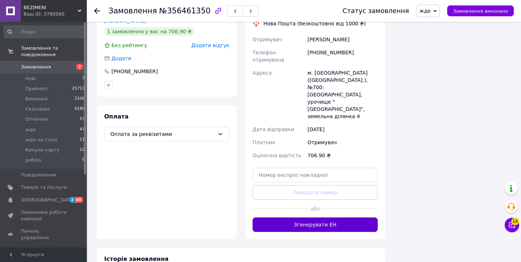
click at [295, 217] on button "Згенерувати ЕН" at bounding box center [315, 224] width 125 height 14
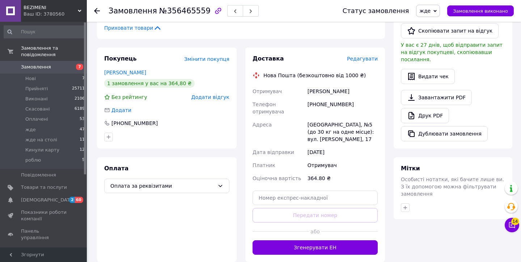
scroll to position [404, 0]
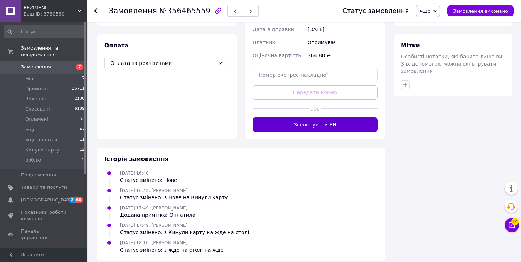
click at [268, 120] on button "Згенерувати ЕН" at bounding box center [315, 124] width 125 height 14
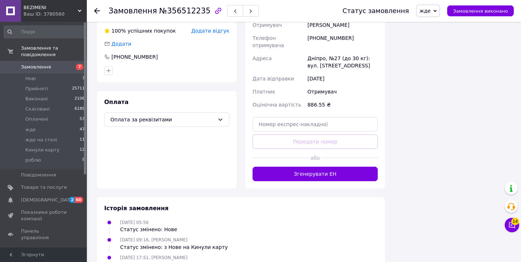
scroll to position [740, 0]
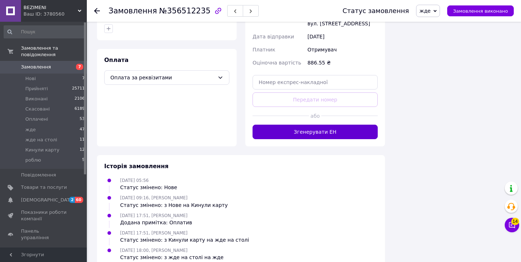
click at [316, 125] on button "Згенерувати ЕН" at bounding box center [315, 132] width 125 height 14
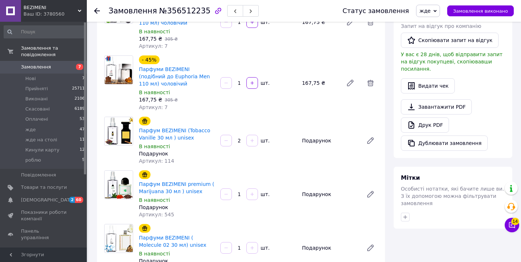
scroll to position [0, 0]
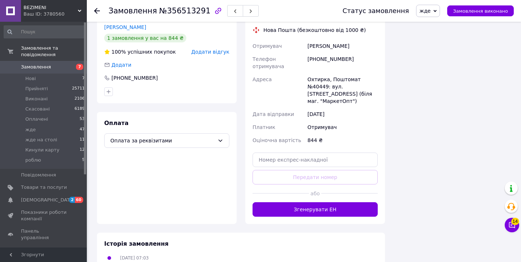
scroll to position [625, 0]
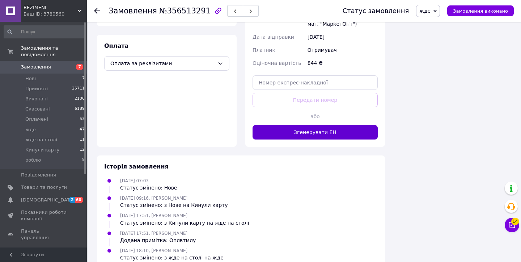
click at [340, 125] on button "Згенерувати ЕН" at bounding box center [315, 132] width 125 height 14
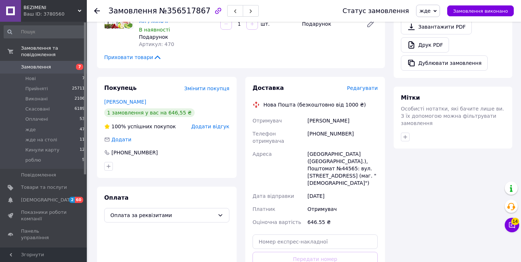
scroll to position [490, 0]
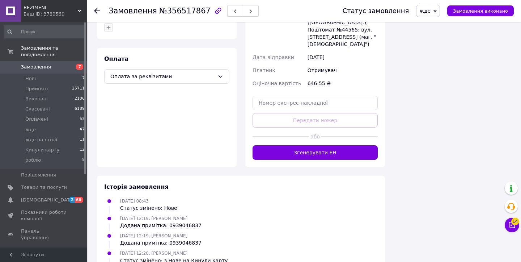
click at [298, 145] on div "Доставка Редагувати Нова Пошта (безкоштовно від 1000 ₴) Отримувач [PERSON_NAME]…" at bounding box center [315, 52] width 140 height 229
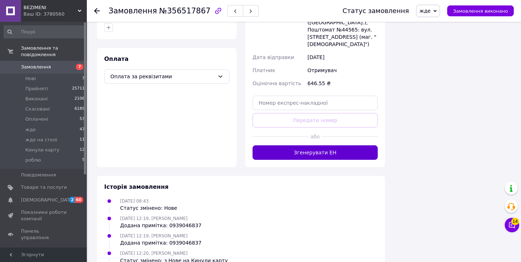
click at [305, 145] on button "Згенерувати ЕН" at bounding box center [315, 152] width 125 height 14
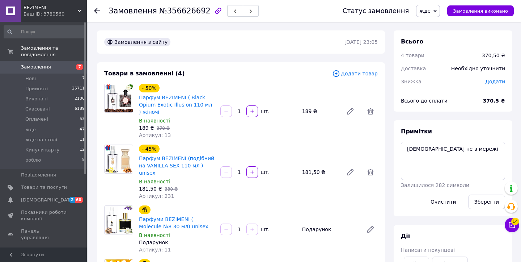
scroll to position [56, 0]
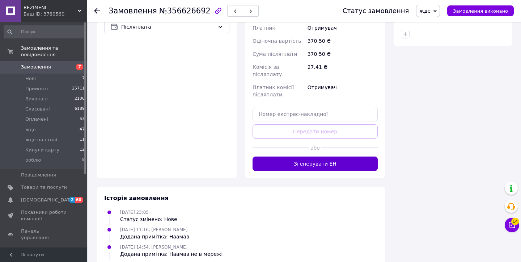
click at [311, 156] on button "Згенерувати ЕН" at bounding box center [315, 163] width 125 height 14
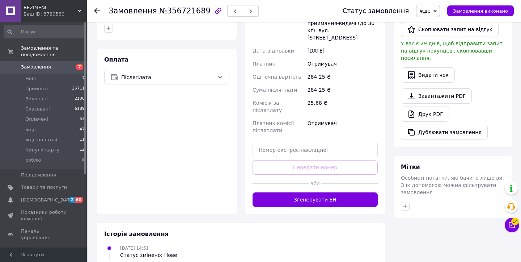
scroll to position [325, 0]
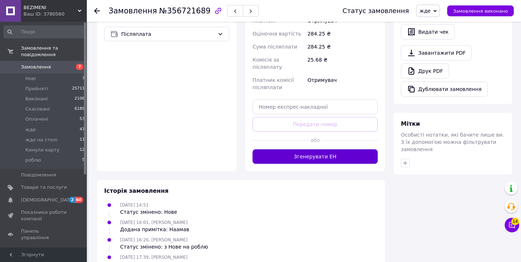
click at [274, 149] on button "Згенерувати ЕН" at bounding box center [315, 156] width 125 height 14
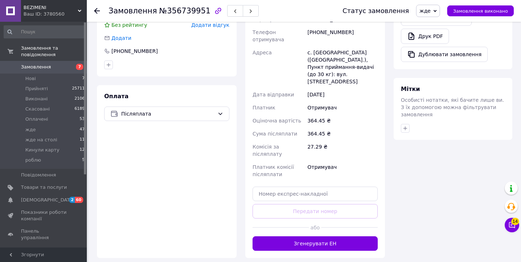
scroll to position [430, 0]
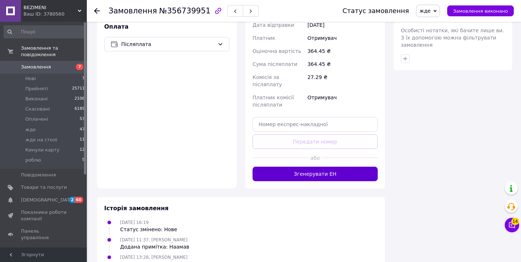
click at [286, 167] on button "Згенерувати ЕН" at bounding box center [315, 174] width 125 height 14
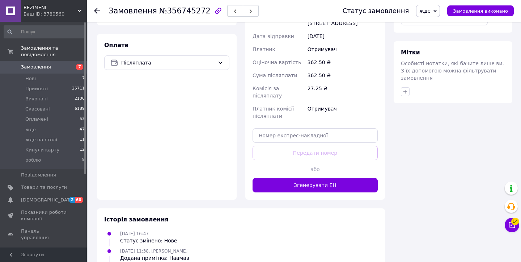
scroll to position [415, 0]
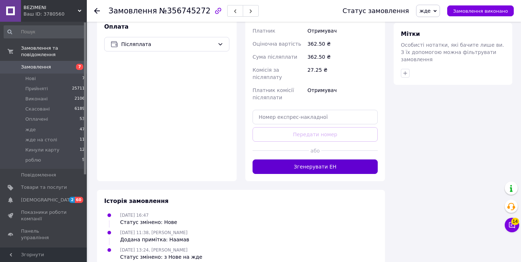
click at [289, 159] on button "Згенерувати ЕН" at bounding box center [315, 166] width 125 height 14
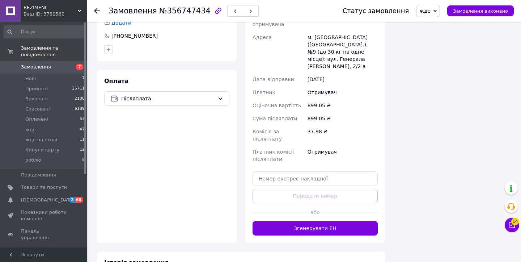
scroll to position [783, 0]
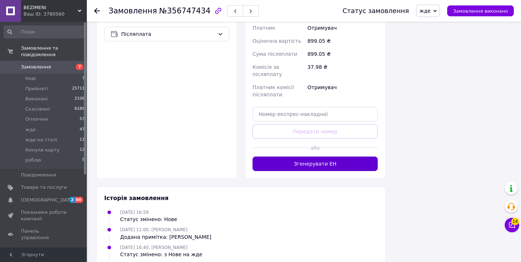
click at [290, 156] on button "Згенерувати ЕН" at bounding box center [315, 163] width 125 height 14
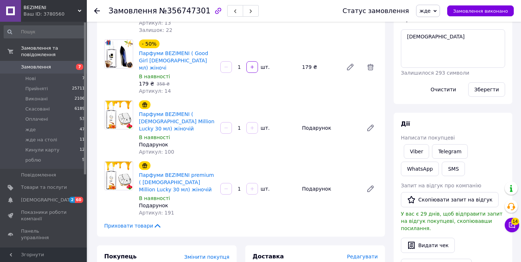
scroll to position [430, 0]
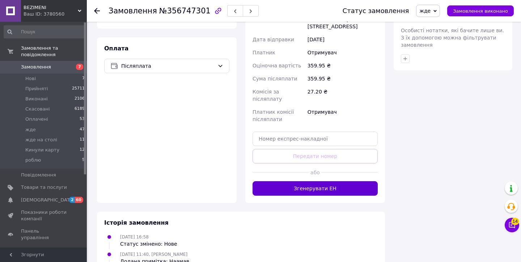
click at [278, 181] on button "Згенерувати ЕН" at bounding box center [315, 188] width 125 height 14
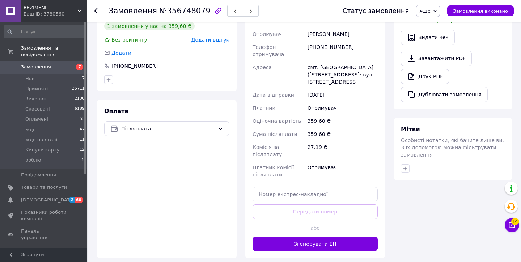
scroll to position [359, 0]
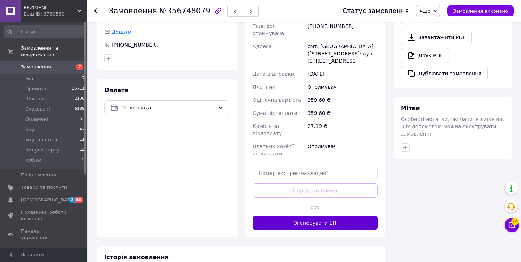
click at [337, 215] on button "Згенерувати ЕН" at bounding box center [315, 222] width 125 height 14
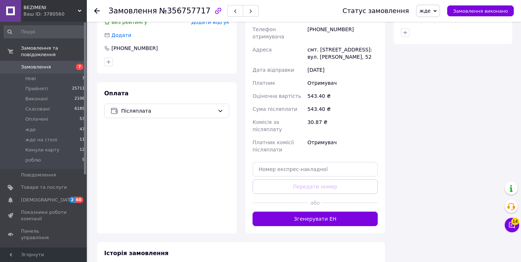
scroll to position [497, 0]
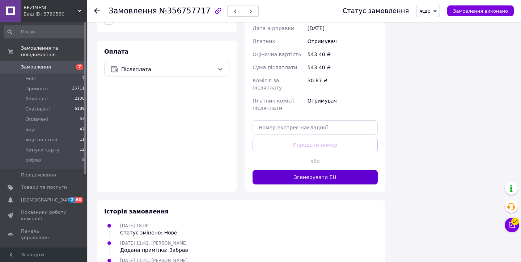
click at [275, 170] on button "Згенерувати ЕН" at bounding box center [315, 177] width 125 height 14
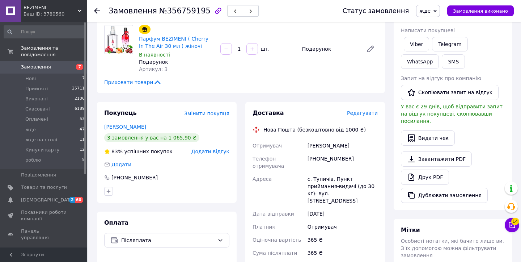
scroll to position [433, 0]
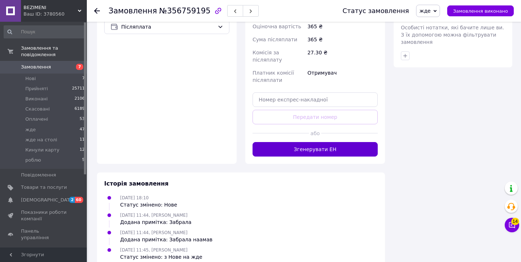
click at [266, 142] on button "Згенерувати ЕН" at bounding box center [315, 149] width 125 height 14
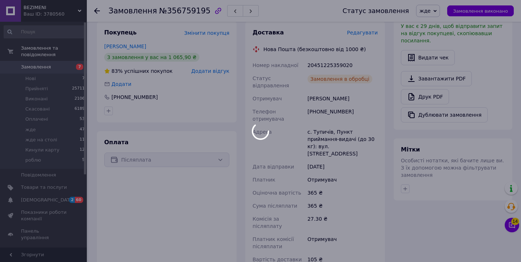
scroll to position [0, 0]
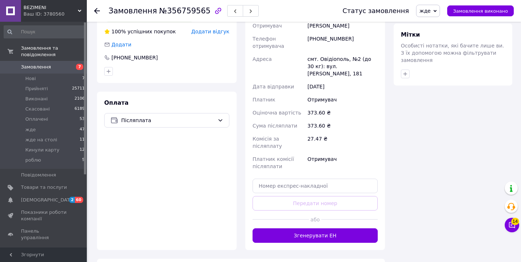
scroll to position [483, 0]
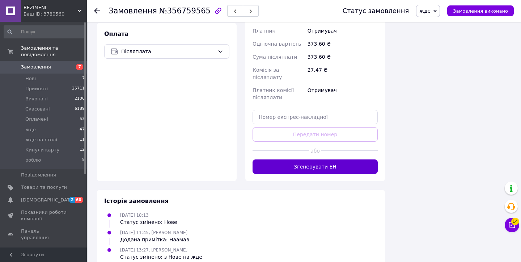
click at [286, 159] on button "Згенерувати ЕН" at bounding box center [315, 166] width 125 height 14
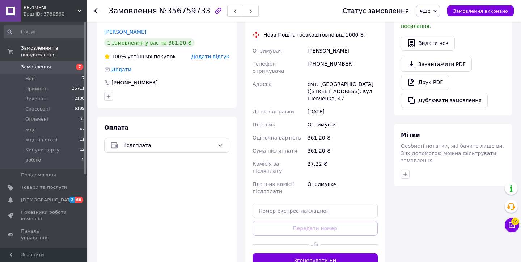
scroll to position [415, 0]
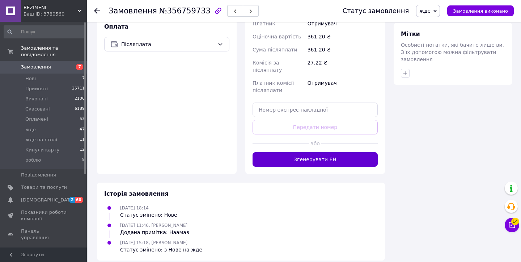
click at [292, 152] on button "Згенерувати ЕН" at bounding box center [315, 159] width 125 height 14
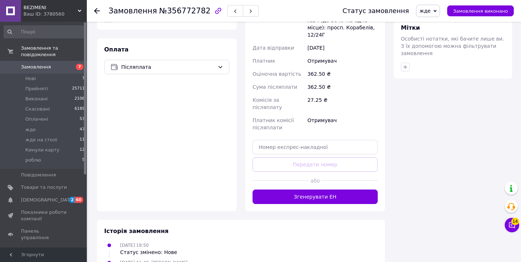
scroll to position [447, 0]
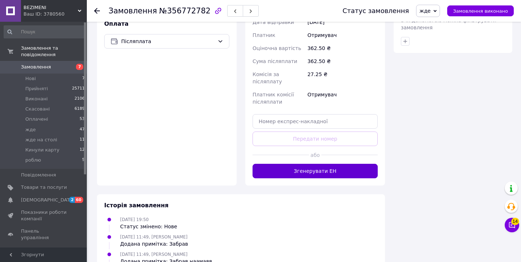
click at [295, 164] on button "Згенерувати ЕН" at bounding box center [315, 171] width 125 height 14
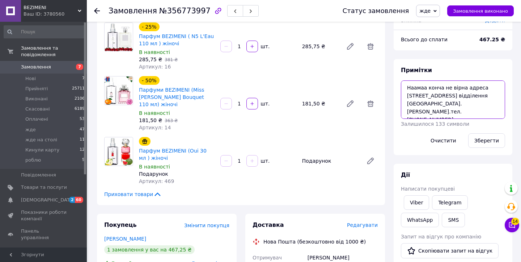
drag, startPoint x: 418, startPoint y: 103, endPoint x: 442, endPoint y: 102, distance: 23.5
click at [442, 102] on textarea "Наамаа конча не вірна адреса Київська область Фастівський район смт Калинівка в…" at bounding box center [453, 99] width 104 height 38
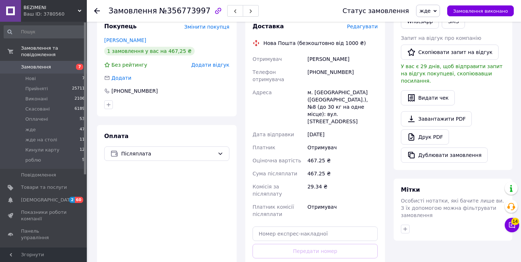
scroll to position [262, 0]
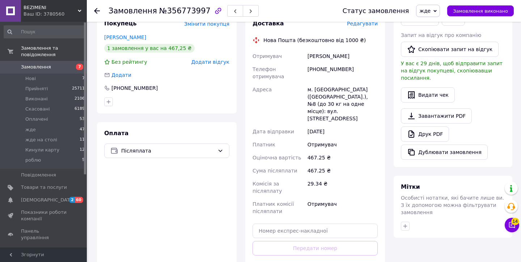
click at [363, 24] on span "Редагувати" at bounding box center [362, 24] width 31 height 6
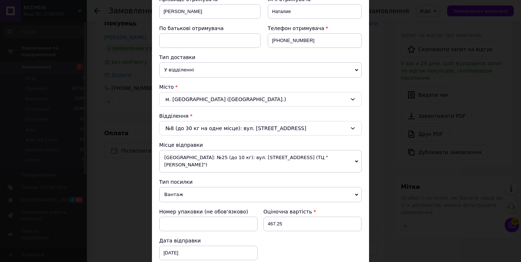
scroll to position [161, 0]
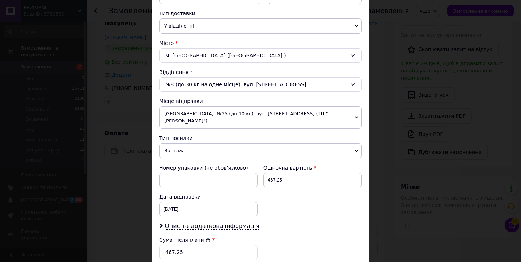
click at [222, 53] on div "м. Київ (Київська обл.)" at bounding box center [260, 55] width 203 height 14
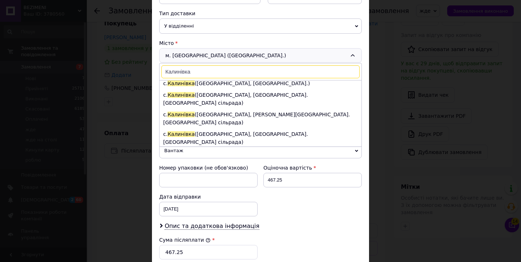
scroll to position [0, 0]
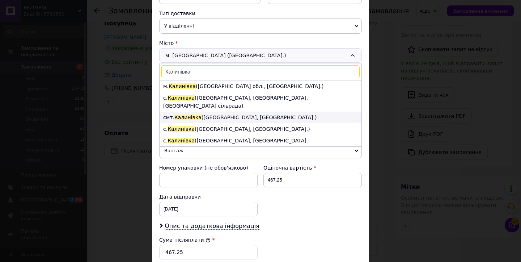
type input "Калинівка"
click at [269, 112] on li "смт. Калинівка (Київська обл., Броварський р-н.)" at bounding box center [261, 118] width 202 height 12
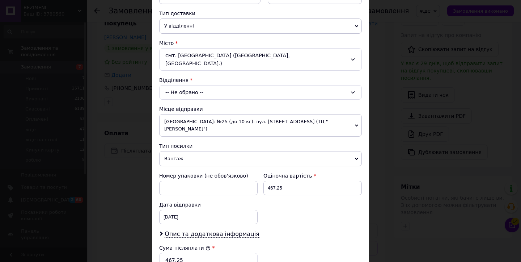
click at [274, 88] on div "-- Не обрано --" at bounding box center [260, 92] width 203 height 14
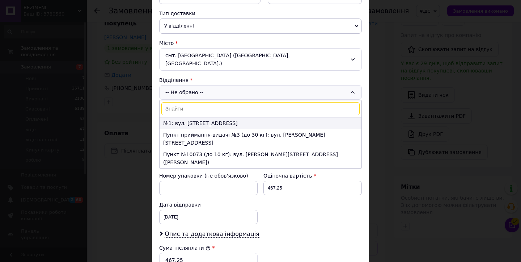
click at [274, 117] on li "№1: вул. Чернігівська, 9/1" at bounding box center [261, 123] width 202 height 12
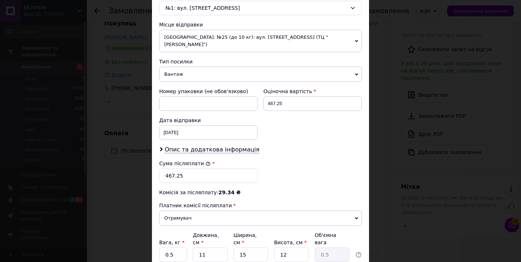
scroll to position [298, 0]
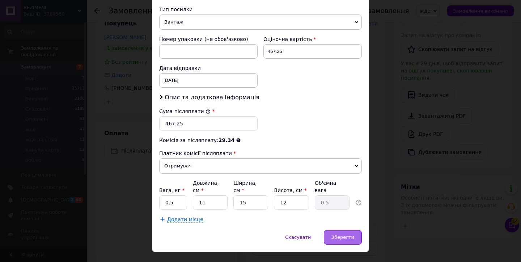
click at [343, 230] on div "Зберегти" at bounding box center [343, 237] width 38 height 14
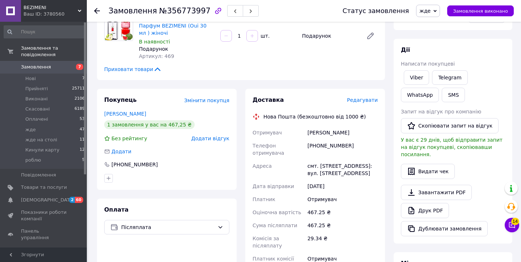
scroll to position [190, 0]
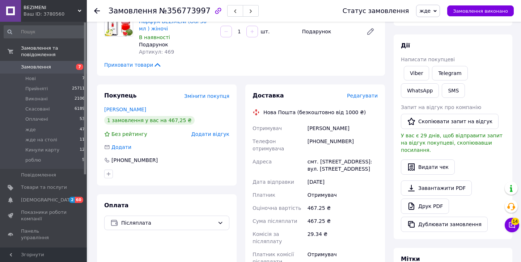
click at [364, 97] on span "Редагувати" at bounding box center [362, 96] width 31 height 6
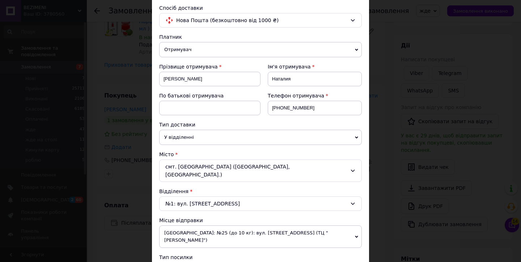
scroll to position [55, 0]
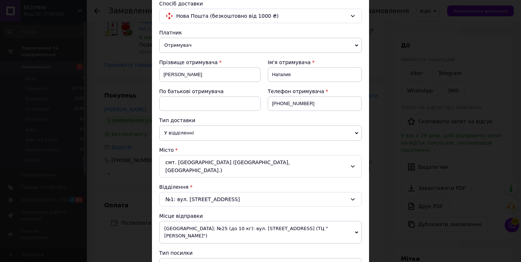
click at [236, 159] on div "смт. Калинівка (Київська обл., Броварський р-н.)" at bounding box center [260, 166] width 203 height 22
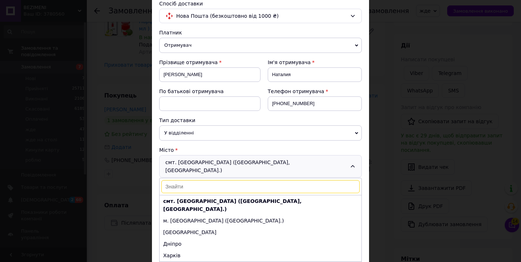
click at [236, 159] on div "смт. Калинівка (Київська обл., Броварський р-н.) смт. Калинівка (Київська обл.,…" at bounding box center [260, 166] width 203 height 22
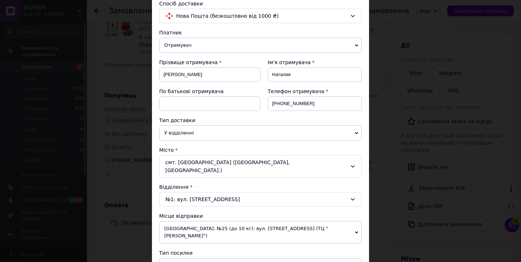
click at [230, 192] on div "№1: вул. Чернігівська, 9/1" at bounding box center [260, 199] width 203 height 14
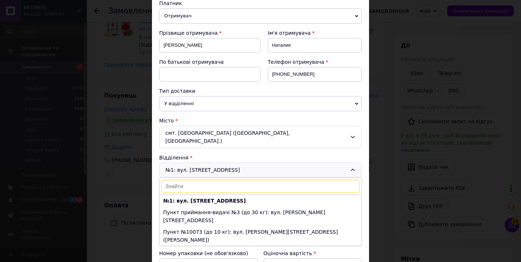
scroll to position [85, 0]
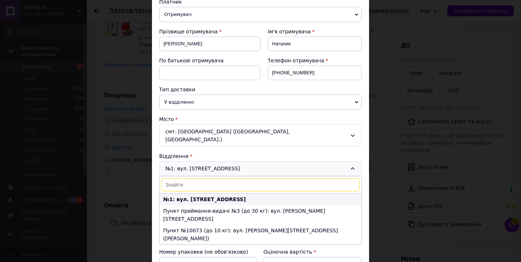
click at [244, 193] on li "№1: вул. Чернігівська, 9/1" at bounding box center [261, 199] width 202 height 12
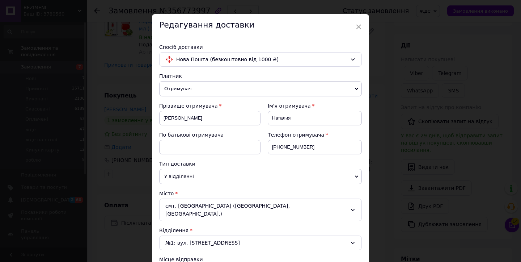
scroll to position [0, 0]
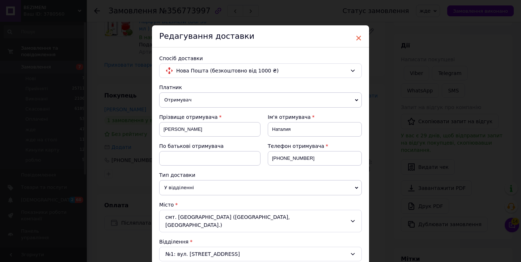
click at [359, 33] on span "×" at bounding box center [359, 38] width 7 height 12
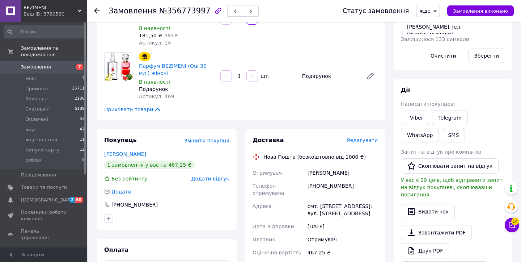
scroll to position [203, 0]
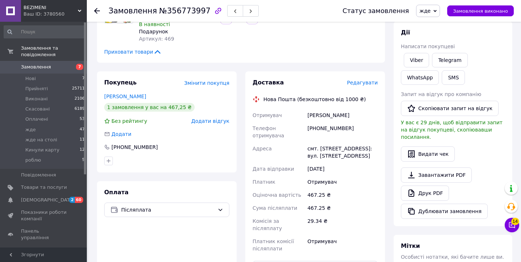
click at [373, 80] on span "Редагувати" at bounding box center [362, 83] width 31 height 6
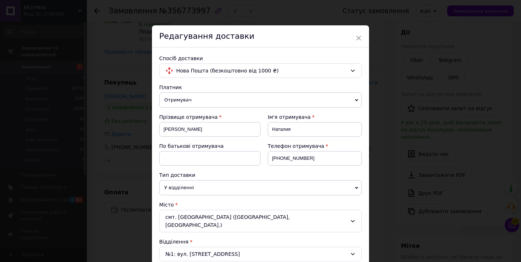
click at [241, 218] on div "смт. Калинівка (Київська обл., Броварський р-н.)" at bounding box center [260, 221] width 203 height 22
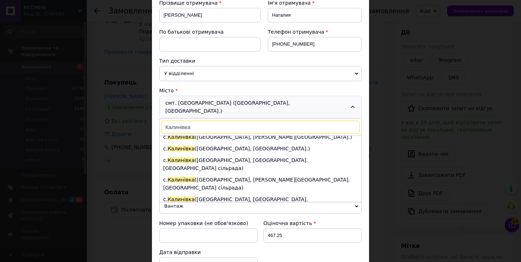
scroll to position [198, 0]
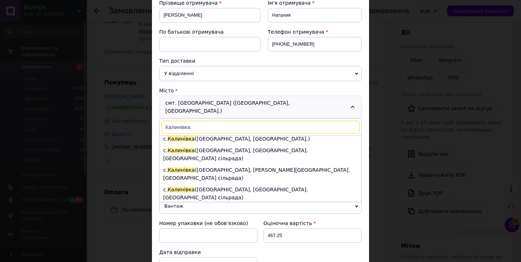
type input "Калинівка"
click at [220, 215] on li "смт. Калинівка (Київська обл., Фастівський р-н.)" at bounding box center [261, 221] width 202 height 12
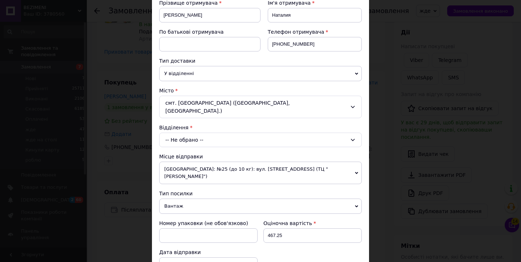
click at [237, 134] on div "-- Не обрано --" at bounding box center [260, 140] width 203 height 14
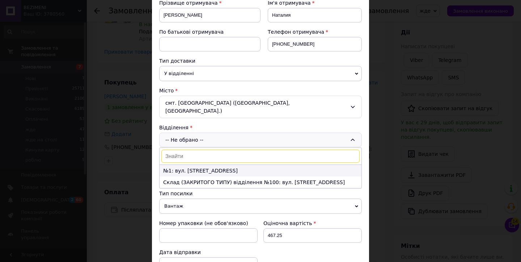
click at [247, 165] on li "№1: вул. Центральна, 57" at bounding box center [261, 171] width 202 height 12
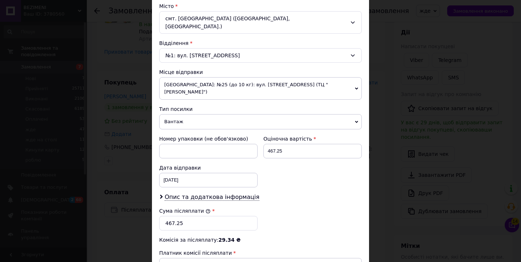
scroll to position [298, 0]
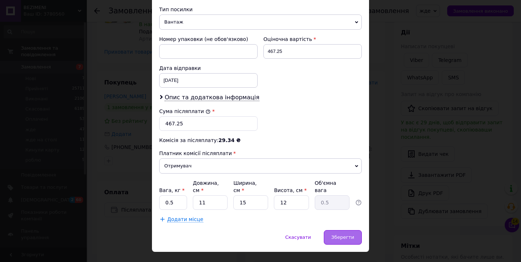
click at [346, 230] on div "Зберегти" at bounding box center [343, 237] width 38 height 14
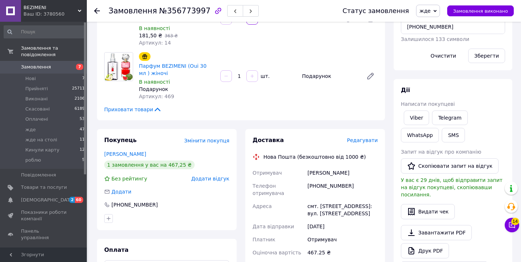
scroll to position [0, 0]
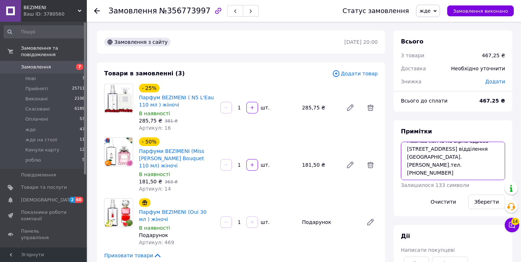
click at [429, 167] on textarea "Наамаа конча не вірна адреса Київська область Фастівський район смт Калинівка в…" at bounding box center [453, 161] width 104 height 38
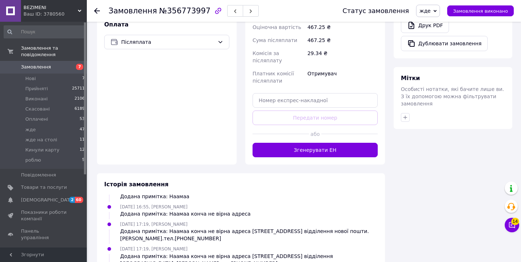
scroll to position [422, 0]
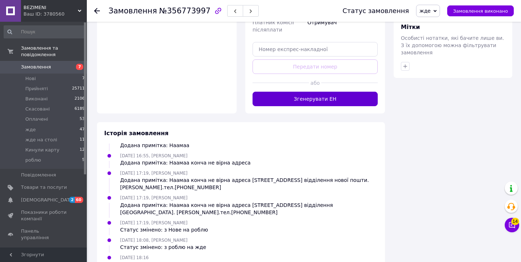
click at [330, 103] on button "Згенерувати ЕН" at bounding box center [315, 99] width 125 height 14
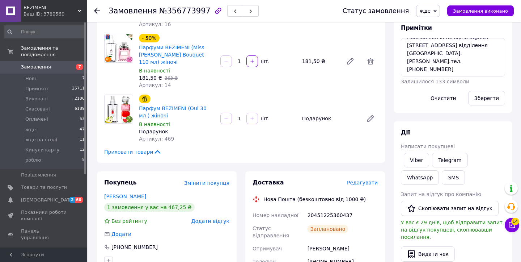
scroll to position [110, 0]
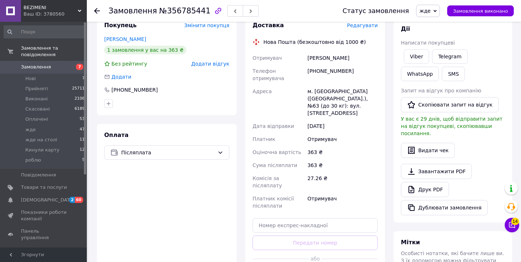
scroll to position [315, 0]
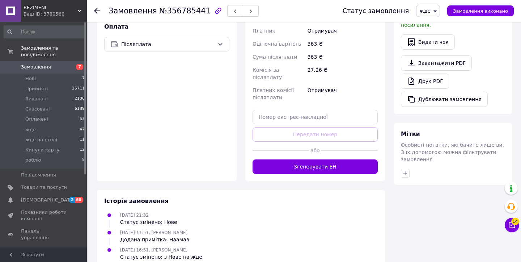
click at [284, 142] on div at bounding box center [281, 151] width 56 height 18
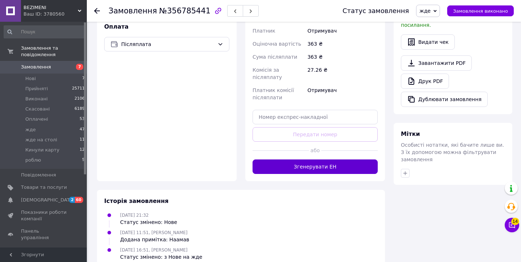
click at [287, 159] on button "Згенерувати ЕН" at bounding box center [315, 166] width 125 height 14
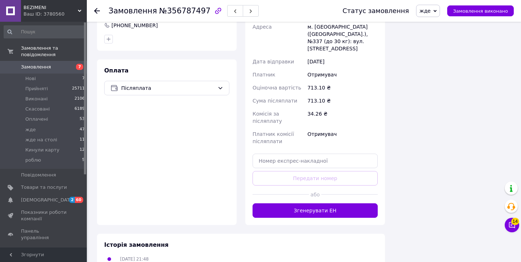
scroll to position [698, 0]
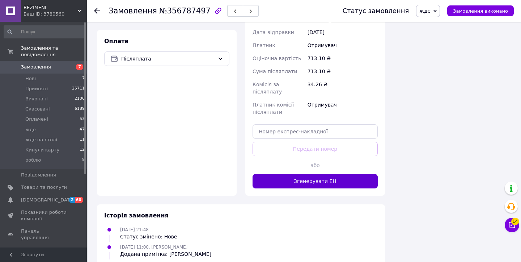
click at [268, 174] on button "Згенерувати ЕН" at bounding box center [315, 181] width 125 height 14
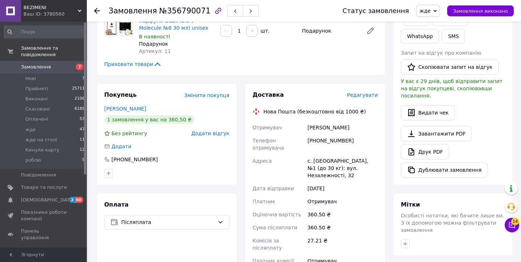
scroll to position [408, 0]
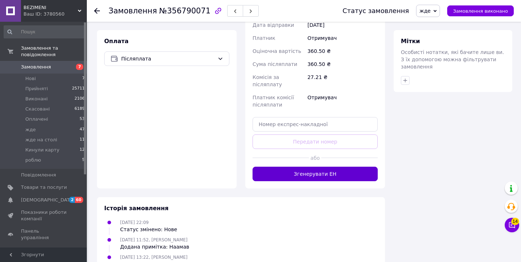
click at [287, 167] on button "Згенерувати ЕН" at bounding box center [315, 174] width 125 height 14
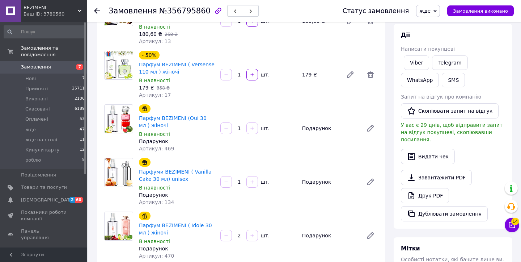
scroll to position [550, 0]
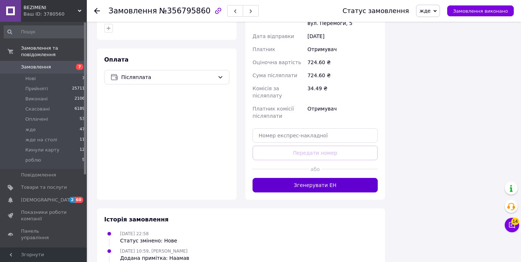
click at [299, 178] on button "Згенерувати ЕН" at bounding box center [315, 185] width 125 height 14
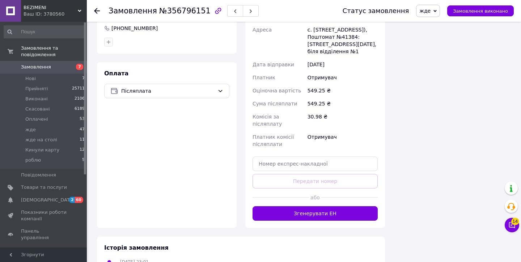
scroll to position [549, 0]
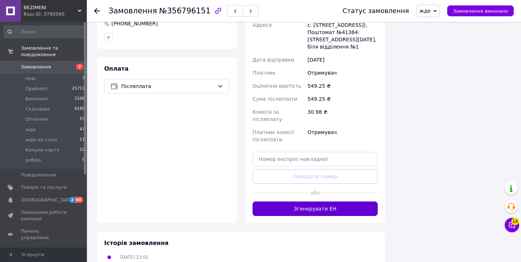
click at [317, 201] on button "Згенерувати ЕН" at bounding box center [315, 208] width 125 height 14
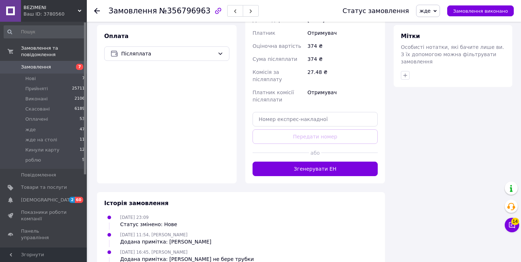
scroll to position [425, 0]
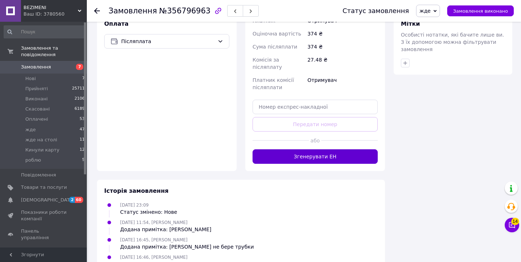
click at [263, 149] on button "Згенерувати ЕН" at bounding box center [315, 156] width 125 height 14
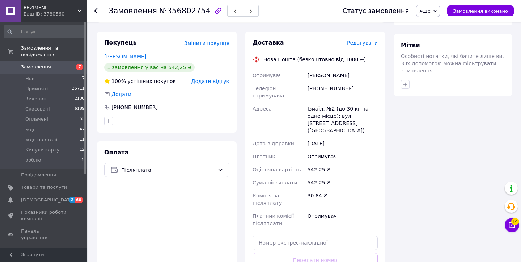
scroll to position [471, 0]
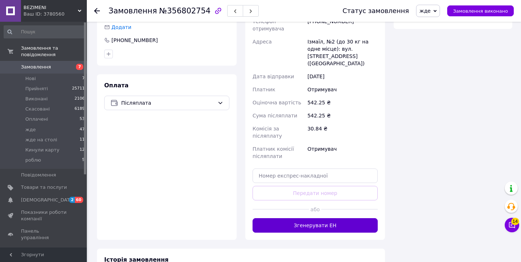
click at [339, 218] on button "Згенерувати ЕН" at bounding box center [315, 225] width 125 height 14
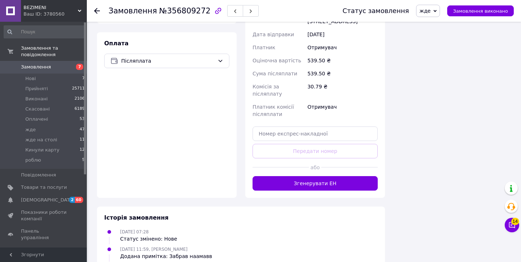
scroll to position [530, 0]
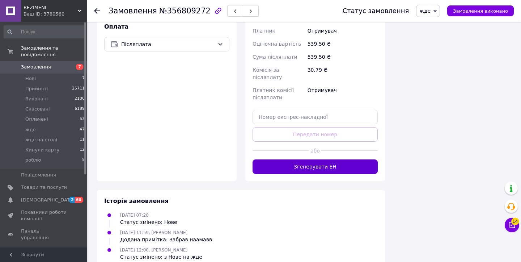
click at [322, 159] on button "Згенерувати ЕН" at bounding box center [315, 166] width 125 height 14
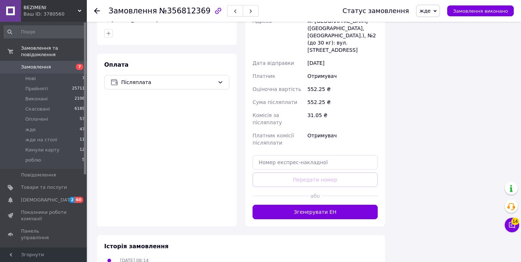
scroll to position [590, 0]
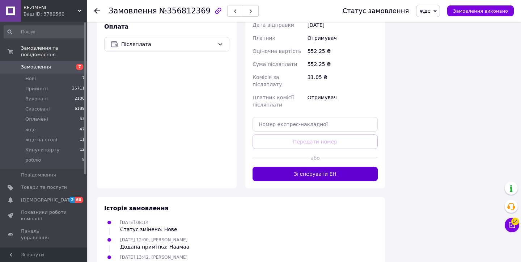
click at [331, 167] on button "Згенерувати ЕН" at bounding box center [315, 174] width 125 height 14
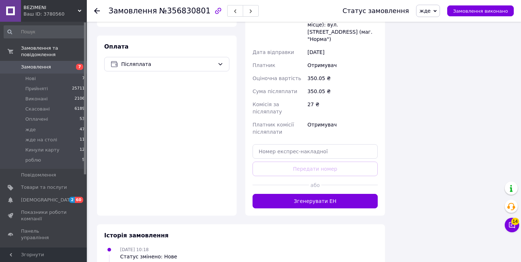
scroll to position [544, 0]
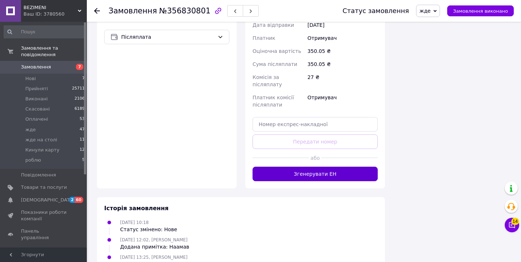
click at [319, 167] on button "Згенерувати ЕН" at bounding box center [315, 174] width 125 height 14
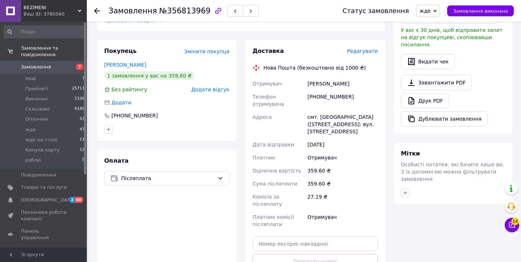
scroll to position [423, 0]
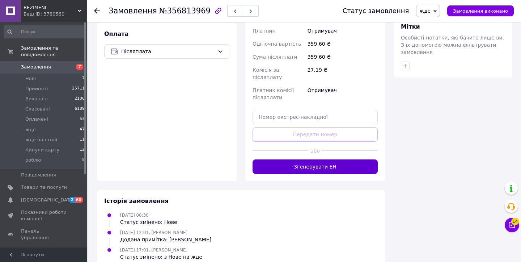
click at [306, 159] on button "Згенерувати ЕН" at bounding box center [315, 166] width 125 height 14
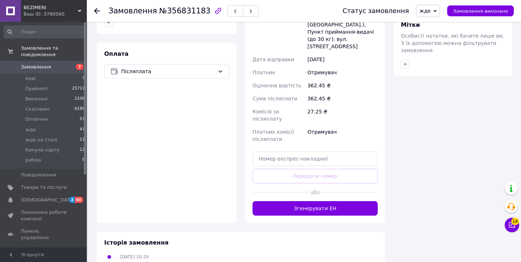
scroll to position [444, 0]
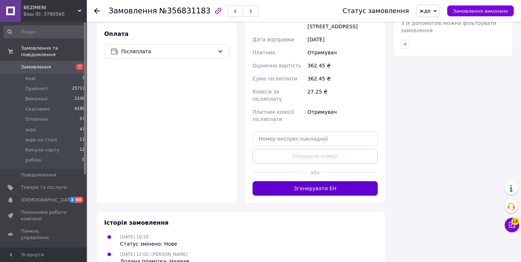
click at [328, 181] on button "Згенерувати ЕН" at bounding box center [315, 188] width 125 height 14
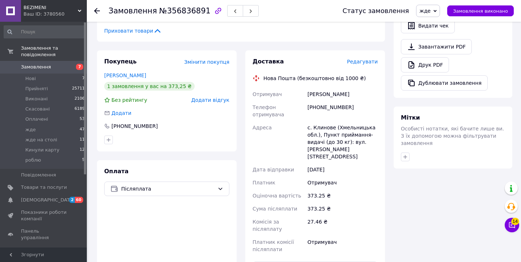
scroll to position [483, 0]
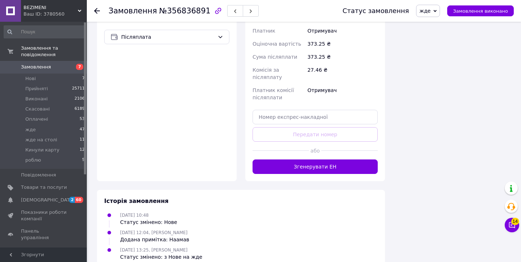
click at [307, 160] on div "Доставка Редагувати Нова Пошта (безкоштовно від 1000 ₴) Отримувач Меньшикова Ал…" at bounding box center [315, 40] width 140 height 282
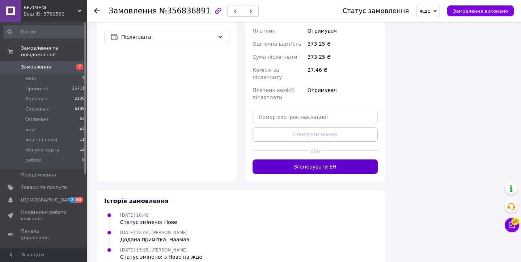
click at [309, 159] on button "Згенерувати ЕН" at bounding box center [315, 166] width 125 height 14
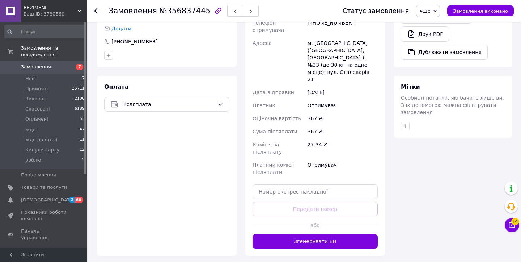
scroll to position [396, 0]
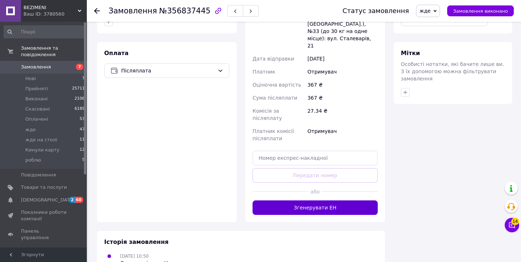
click at [300, 200] on button "Згенерувати ЕН" at bounding box center [315, 207] width 125 height 14
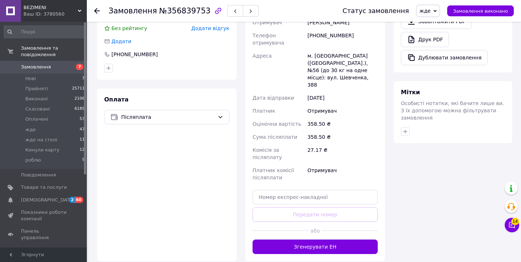
scroll to position [411, 0]
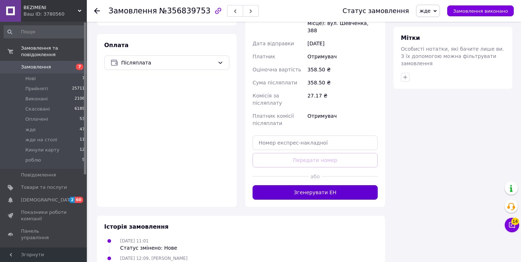
click at [303, 185] on button "Згенерувати ЕН" at bounding box center [315, 192] width 125 height 14
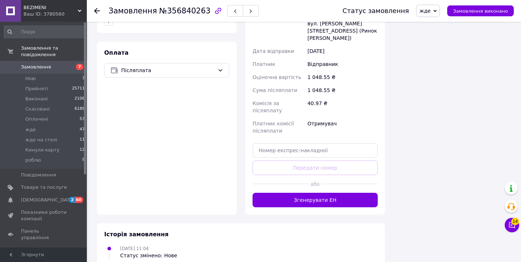
scroll to position [809, 0]
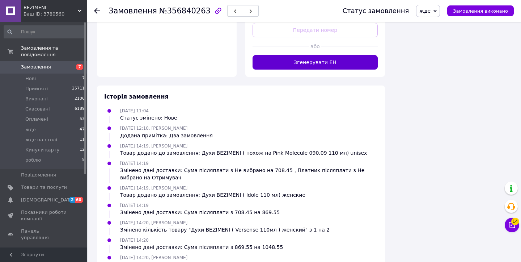
click at [301, 55] on button "Згенерувати ЕН" at bounding box center [315, 62] width 125 height 14
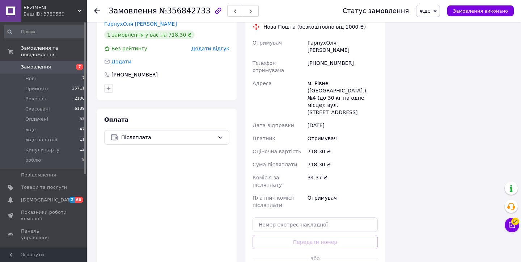
scroll to position [515, 0]
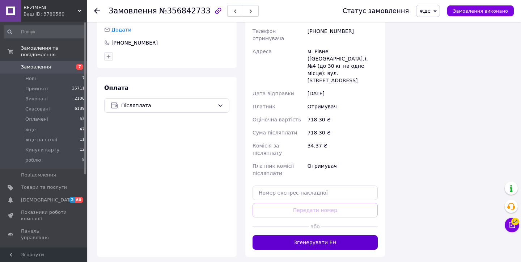
click at [314, 235] on button "Згенерувати ЕН" at bounding box center [315, 242] width 125 height 14
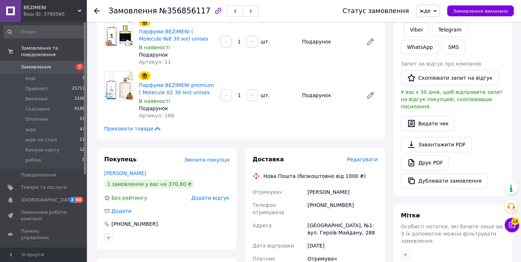
scroll to position [423, 0]
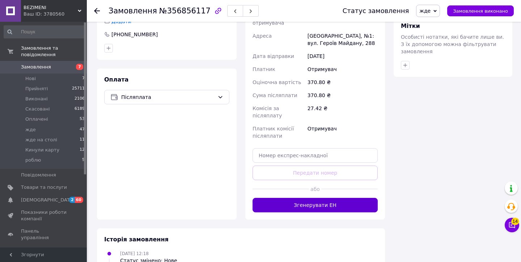
click at [327, 198] on button "Згенерувати ЕН" at bounding box center [315, 205] width 125 height 14
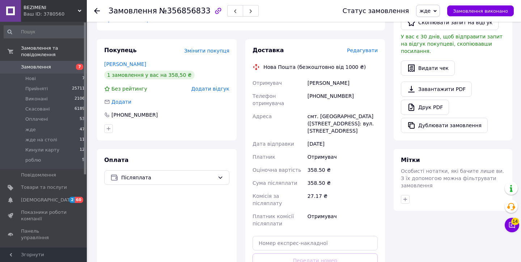
scroll to position [433, 0]
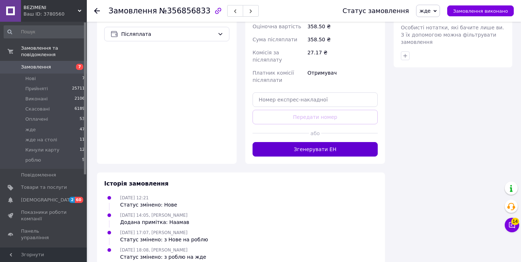
click at [269, 142] on button "Згенерувати ЕН" at bounding box center [315, 149] width 125 height 14
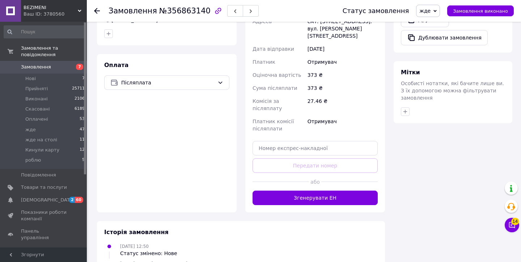
scroll to position [408, 0]
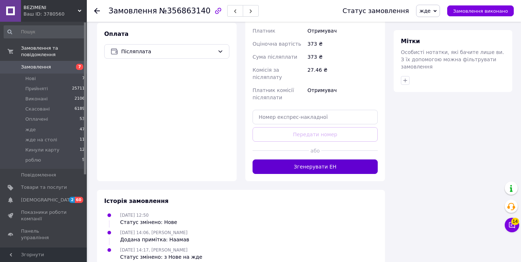
click at [275, 159] on button "Згенерувати ЕН" at bounding box center [315, 166] width 125 height 14
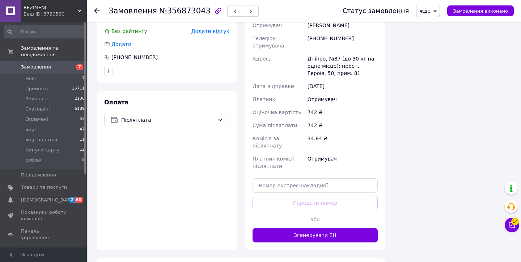
scroll to position [660, 0]
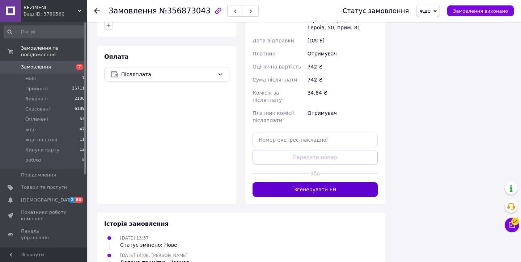
click at [321, 183] on button "Згенерувати ЕН" at bounding box center [315, 189] width 125 height 14
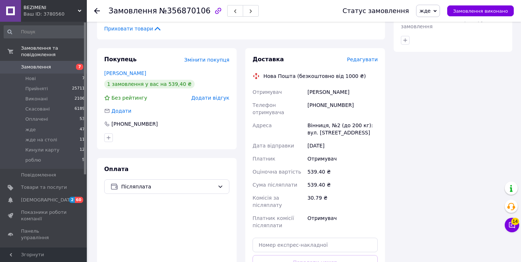
scroll to position [485, 0]
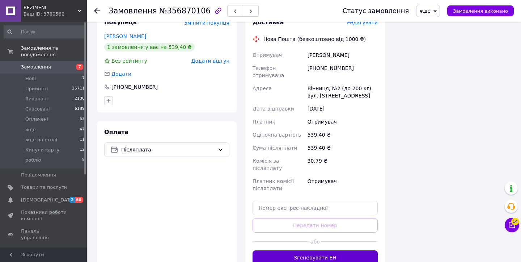
click at [332, 250] on button "Згенерувати ЕН" at bounding box center [315, 257] width 125 height 14
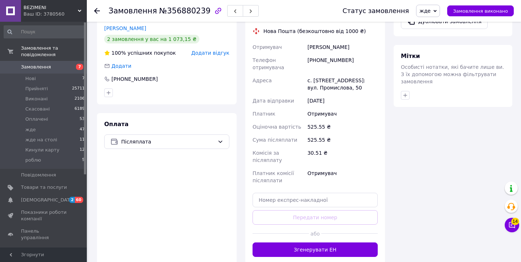
scroll to position [433, 0]
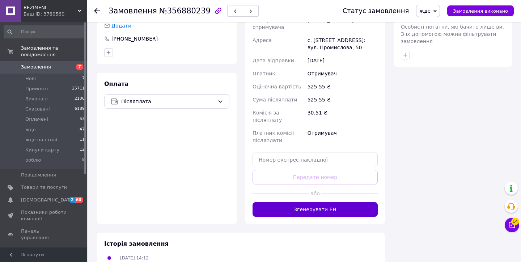
click at [308, 202] on button "Згенерувати ЕН" at bounding box center [315, 209] width 125 height 14
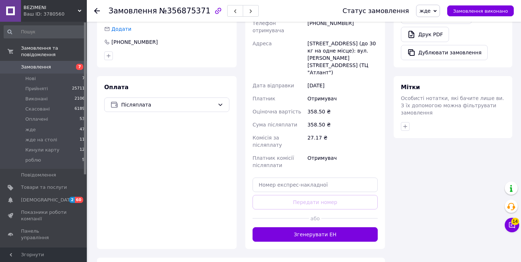
scroll to position [423, 0]
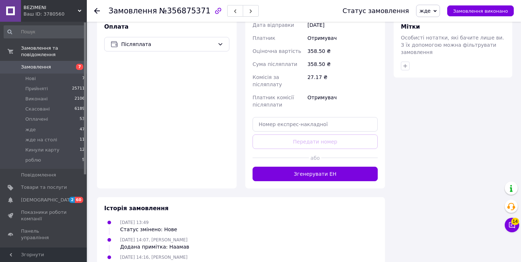
click at [285, 161] on div "Доставка Редагувати Нова Пошта (безкоштовно від 1000 ₴) Отримувач [PERSON_NAME]…" at bounding box center [315, 47] width 140 height 282
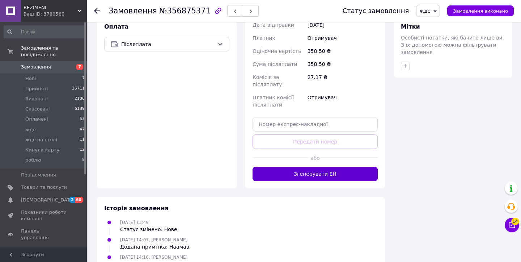
click at [285, 167] on button "Згенерувати ЕН" at bounding box center [315, 174] width 125 height 14
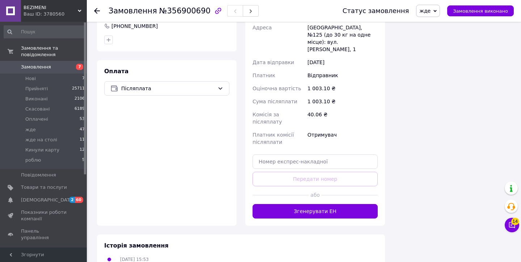
scroll to position [761, 0]
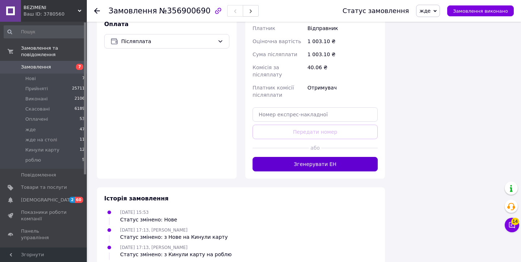
click at [318, 157] on button "Згенерувати ЕН" at bounding box center [315, 164] width 125 height 14
